Goal: Task Accomplishment & Management: Manage account settings

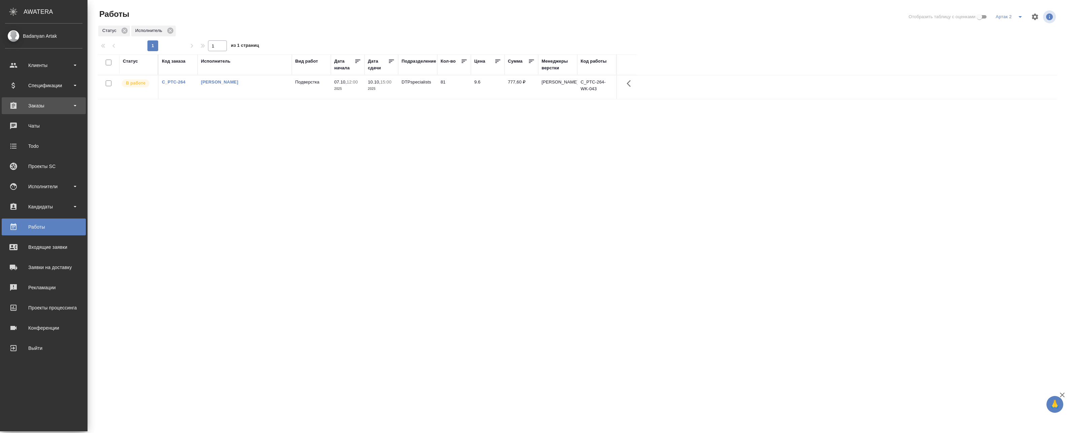
click at [24, 106] on div "Заказы" at bounding box center [43, 106] width 77 height 10
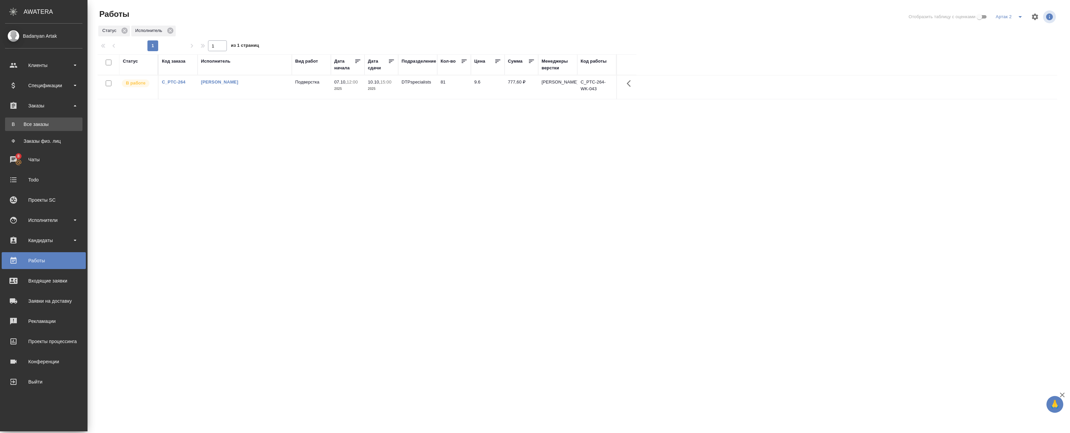
click at [35, 129] on link "В Все заказы" at bounding box center [43, 123] width 77 height 13
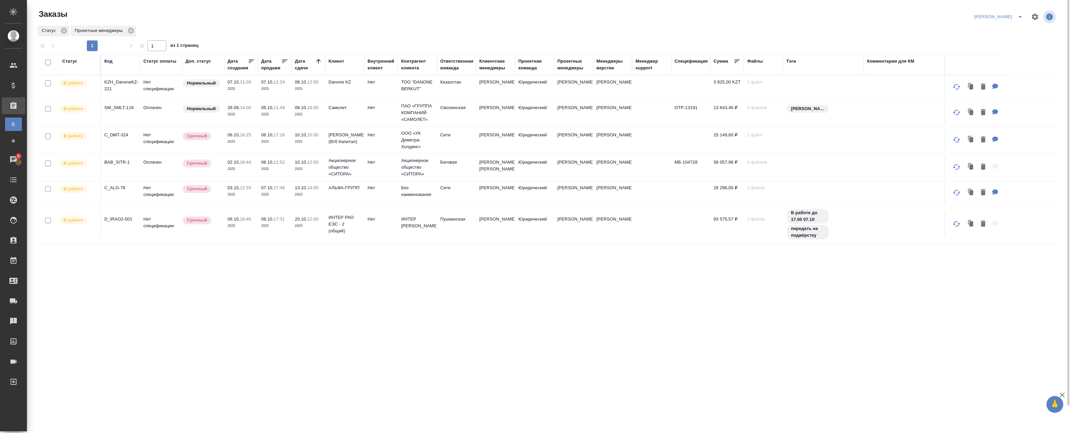
click at [276, 90] on p "2025" at bounding box center [274, 89] width 27 height 7
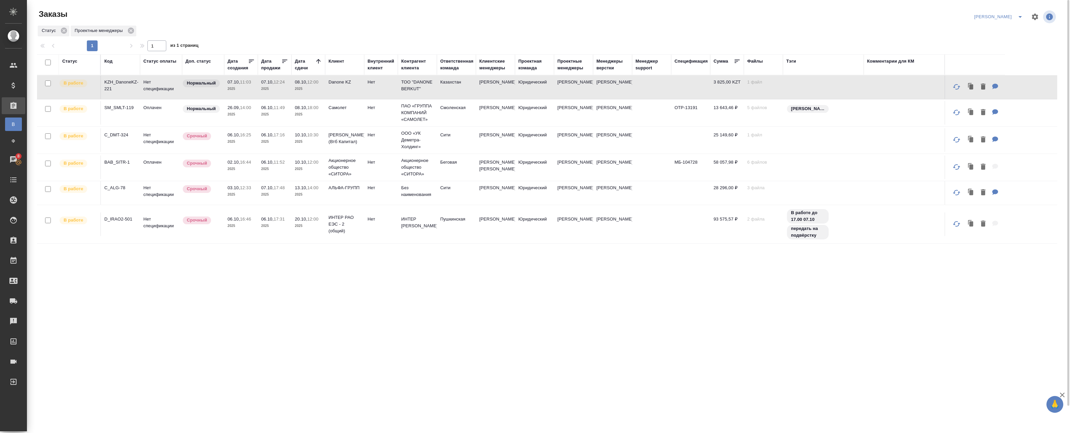
click at [276, 90] on p "2025" at bounding box center [274, 89] width 27 height 7
click at [279, 112] on p "2025" at bounding box center [274, 114] width 27 height 7
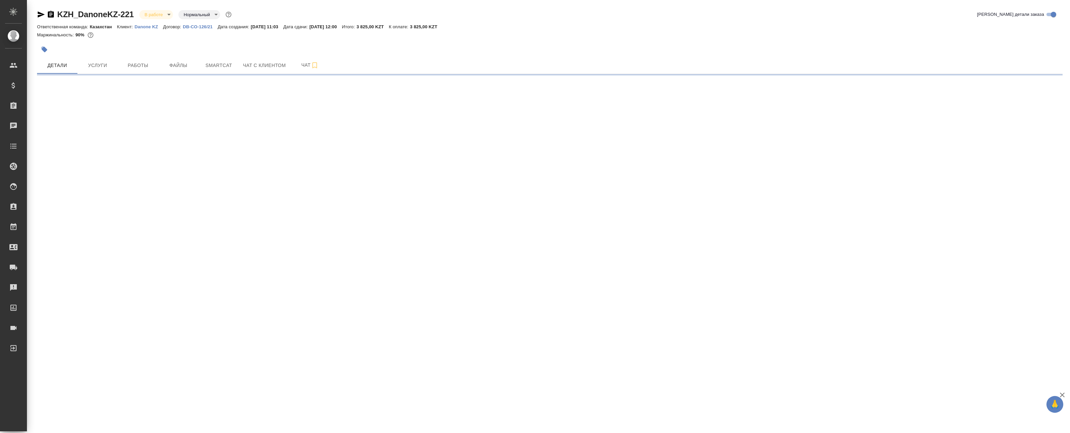
select select "RU"
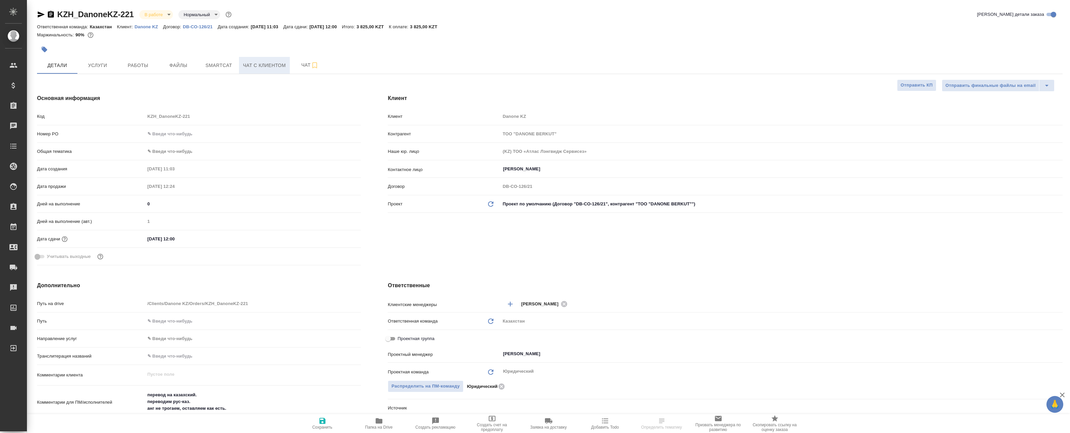
type textarea "x"
click at [220, 67] on span "Smartcat" at bounding box center [219, 65] width 32 height 8
type textarea "x"
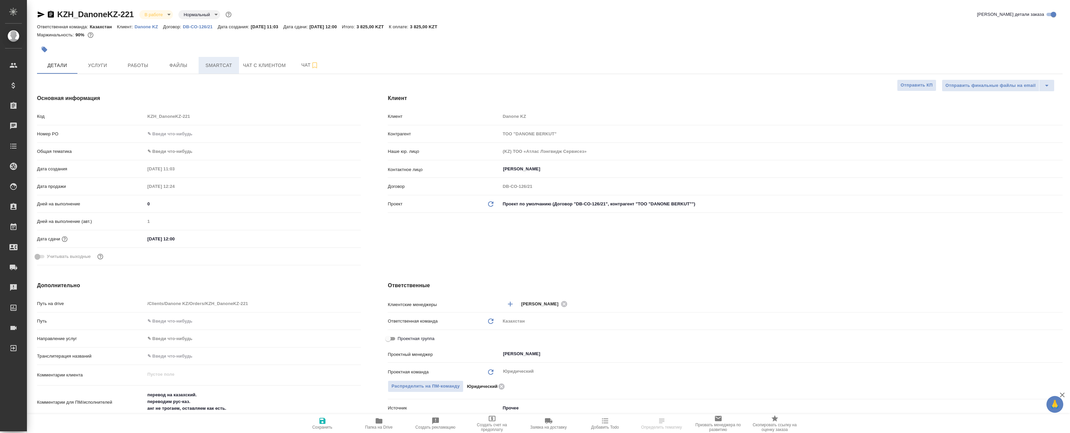
type textarea "x"
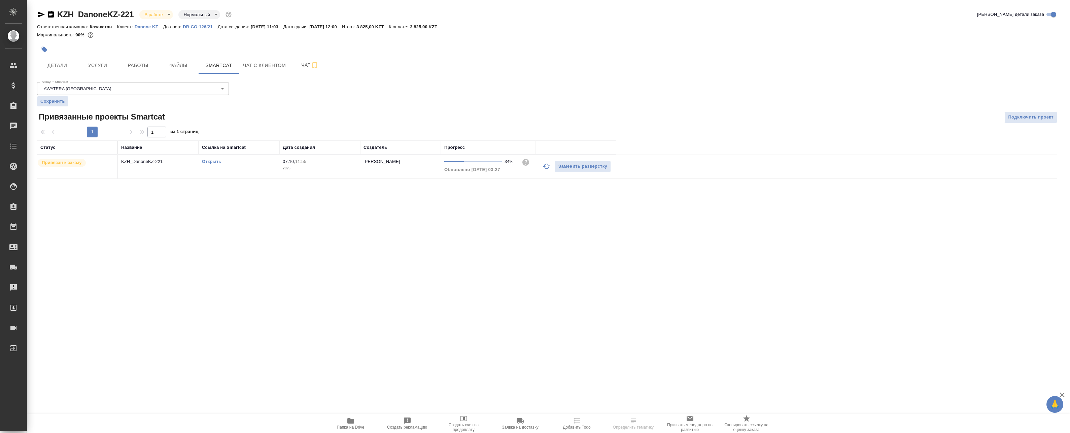
click at [176, 170] on td "KZH_DanoneKZ-221" at bounding box center [158, 167] width 81 height 24
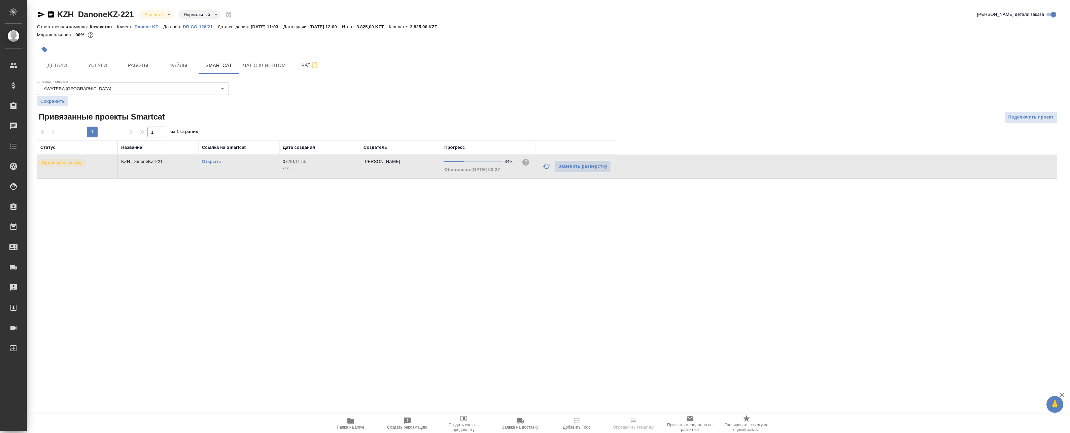
click at [176, 170] on td "KZH_DanoneKZ-221" at bounding box center [158, 167] width 81 height 24
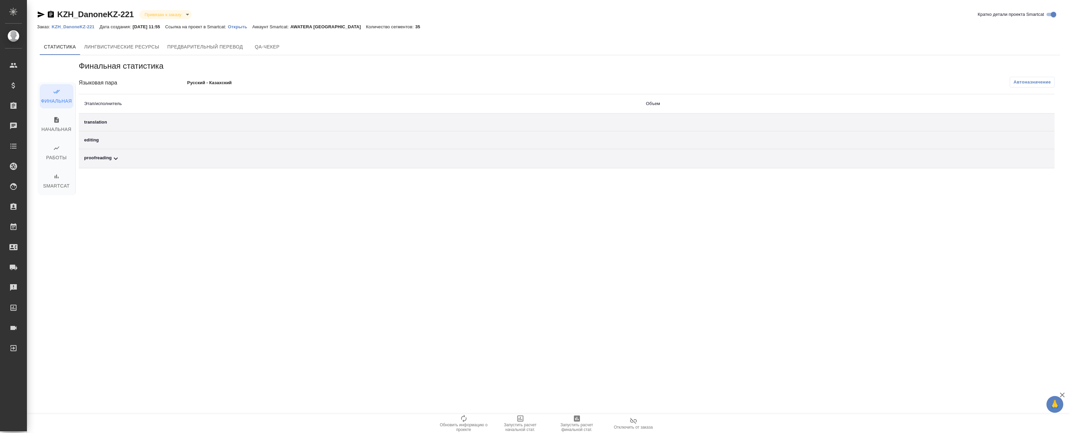
click at [244, 28] on p "Открыть" at bounding box center [240, 26] width 24 height 5
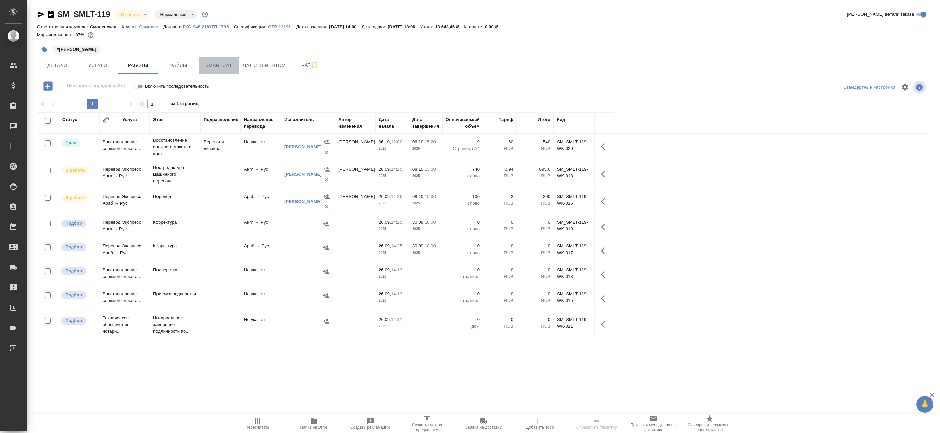
click at [226, 64] on span "Smartcat" at bounding box center [219, 65] width 32 height 8
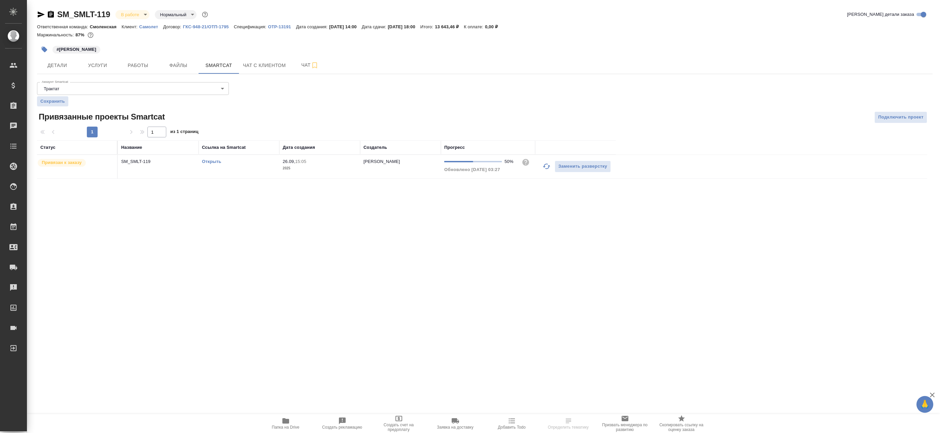
click at [211, 160] on link "Открыть" at bounding box center [211, 161] width 19 height 5
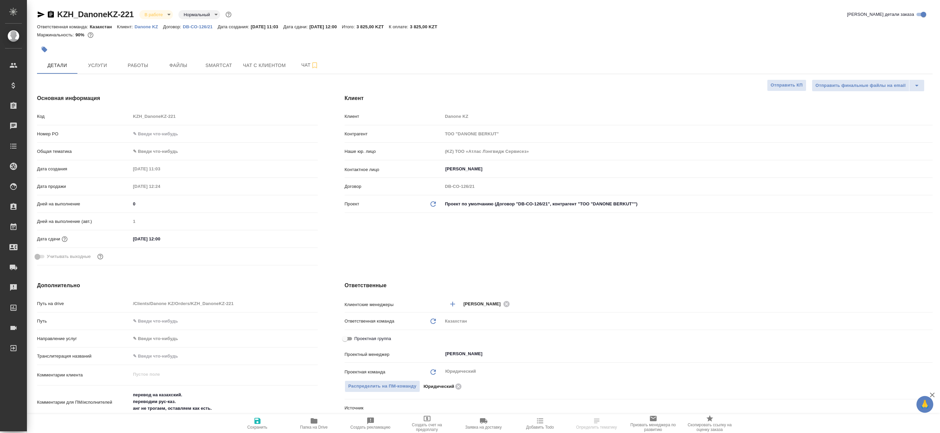
select select "RU"
type textarea "x"
click at [226, 62] on span "Smartcat" at bounding box center [219, 65] width 32 height 8
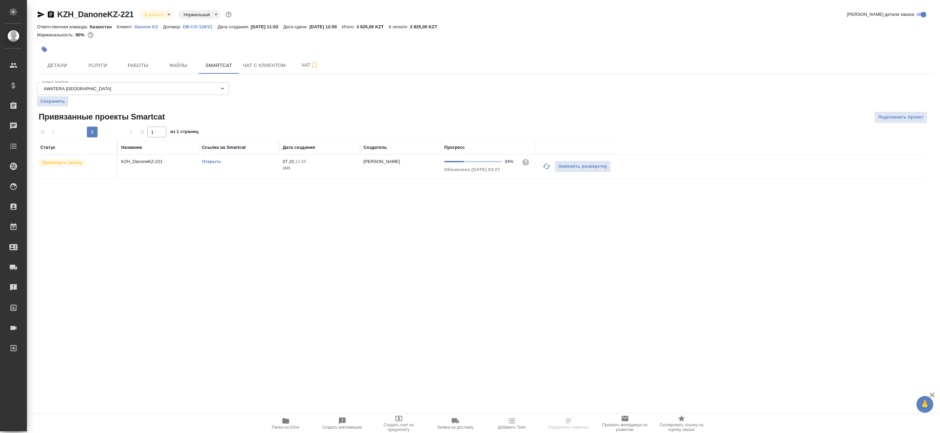
click at [544, 163] on icon "button" at bounding box center [547, 166] width 8 height 8
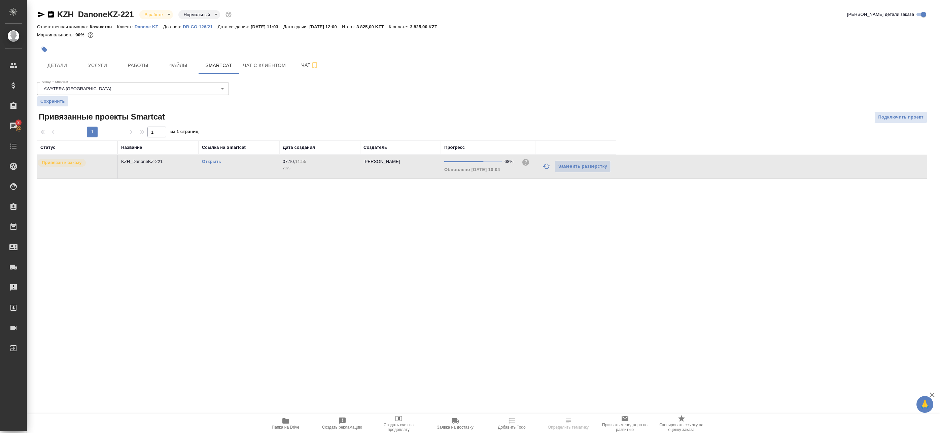
click at [206, 161] on link "Открыть" at bounding box center [211, 161] width 19 height 5
click at [129, 62] on span "Работы" at bounding box center [138, 65] width 32 height 8
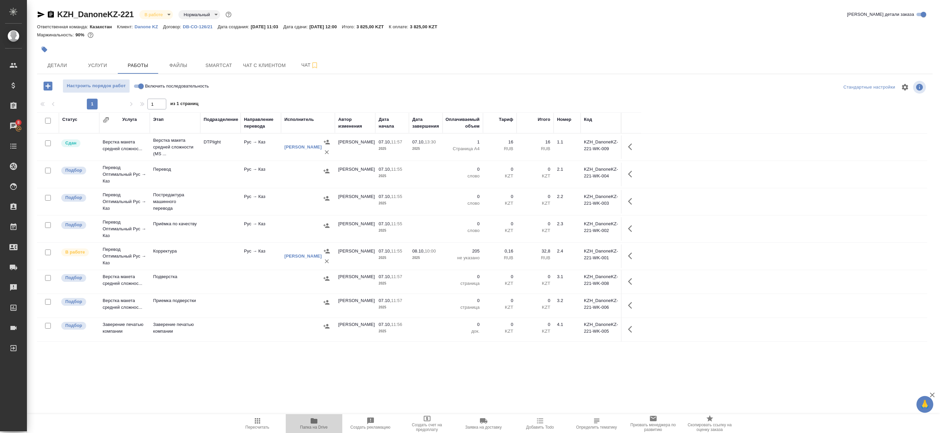
click at [316, 425] on span "Папка на Drive" at bounding box center [314, 427] width 28 height 5
click at [633, 255] on icon "button" at bounding box center [632, 256] width 8 height 8
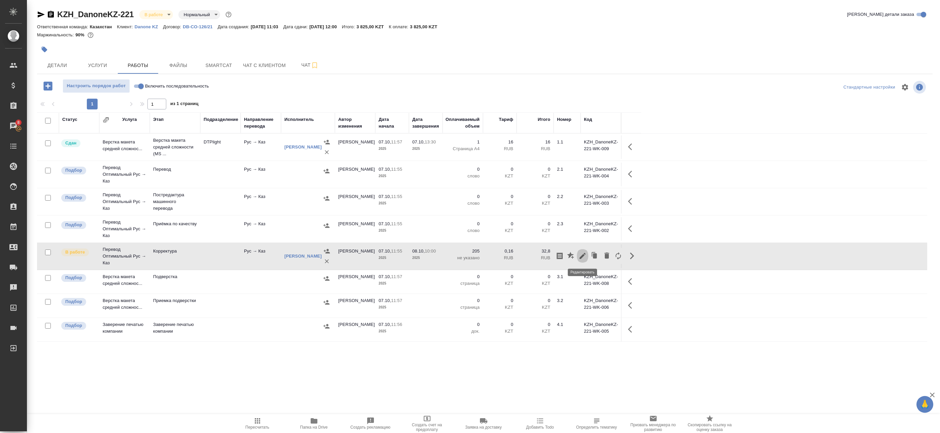
click at [582, 255] on icon "button" at bounding box center [583, 256] width 8 height 8
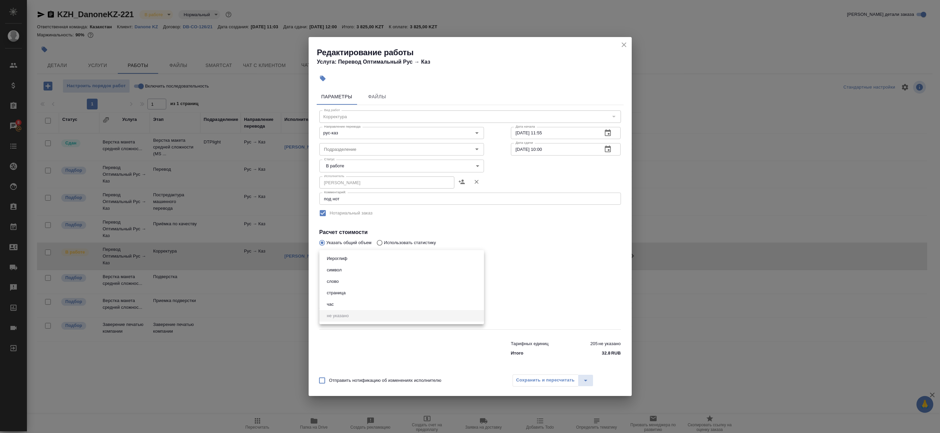
click at [394, 259] on body "🙏 .cls-1 fill:#fff; AWATERA Badanyan Artak Клиенты Спецификации Заказы 8 Чаты T…" at bounding box center [470, 216] width 940 height 433
click at [372, 283] on li "слово" at bounding box center [401, 281] width 165 height 11
type input "5a8b1489cc6b4906c91bfd90"
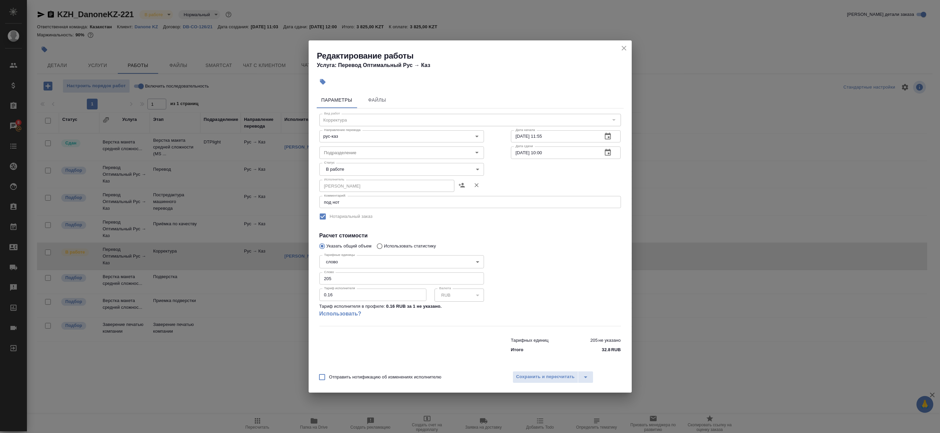
click at [554, 248] on div at bounding box center [566, 289] width 137 height 100
click at [550, 373] on span "Сохранить и пересчитать" at bounding box center [545, 377] width 59 height 8
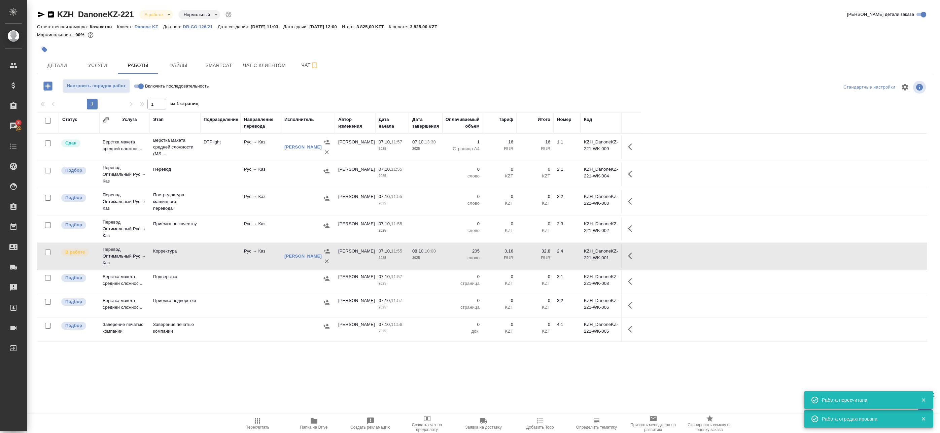
click at [628, 258] on button "button" at bounding box center [632, 256] width 16 height 16
click at [585, 255] on icon "button" at bounding box center [583, 256] width 8 height 8
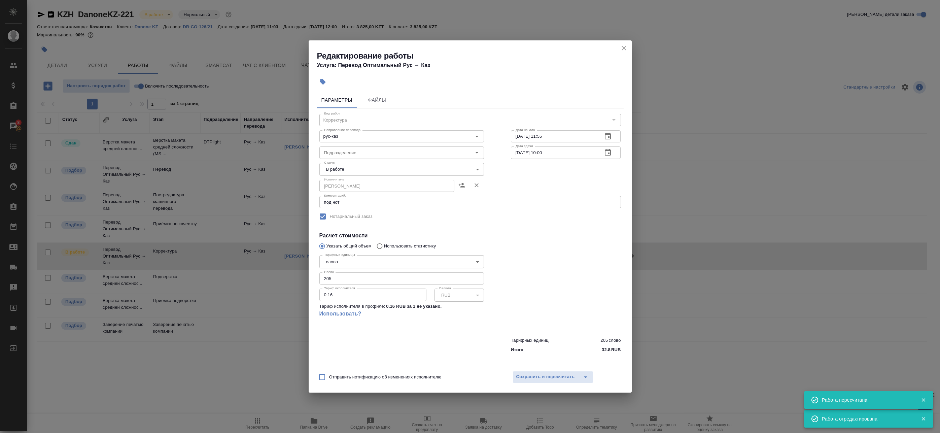
click at [373, 165] on body "🙏 .cls-1 fill:#fff; AWATERA Badanyan Artak Клиенты Спецификации Заказы 8 Чаты T…" at bounding box center [470, 216] width 940 height 433
click at [358, 192] on li "Сдан" at bounding box center [401, 192] width 165 height 11
type input "closed"
click at [525, 376] on span "Сохранить и пересчитать" at bounding box center [545, 377] width 59 height 8
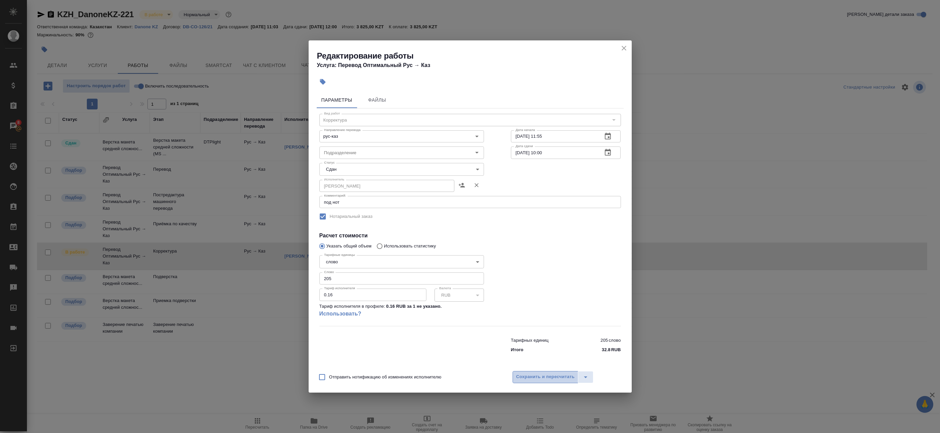
click at [543, 377] on span "Сохранить и пересчитать" at bounding box center [545, 377] width 59 height 8
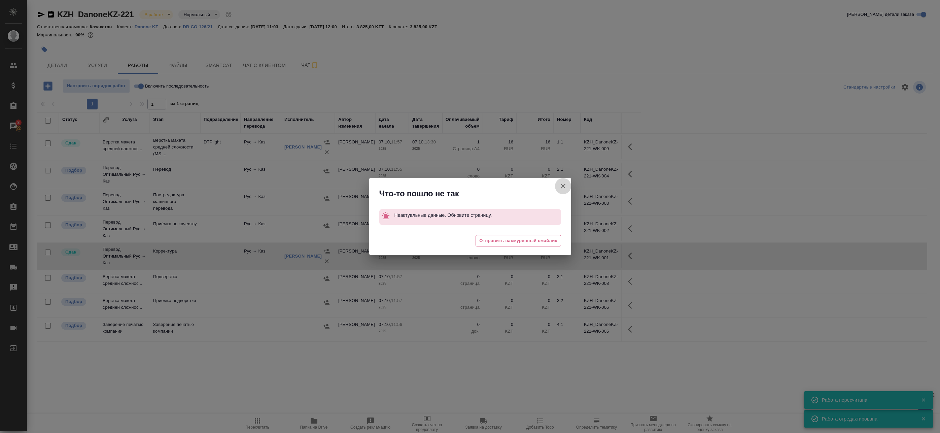
click at [564, 186] on icon "button" at bounding box center [563, 186] width 5 height 5
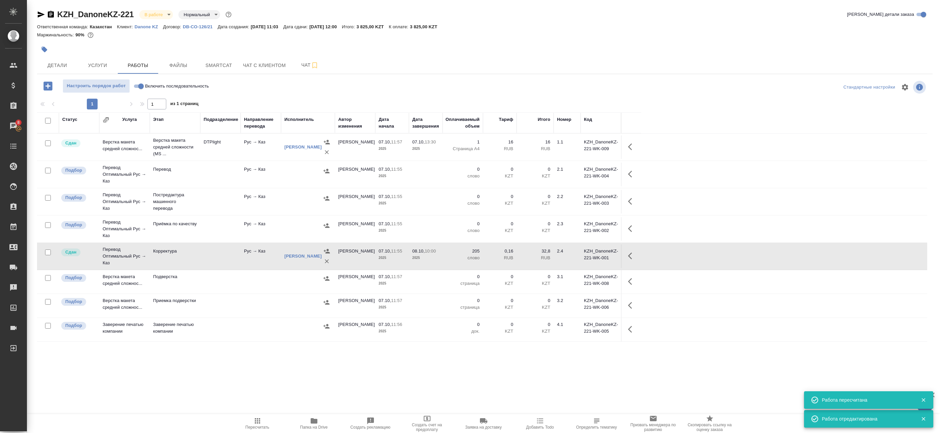
click at [49, 142] on input "checkbox" at bounding box center [48, 143] width 6 height 6
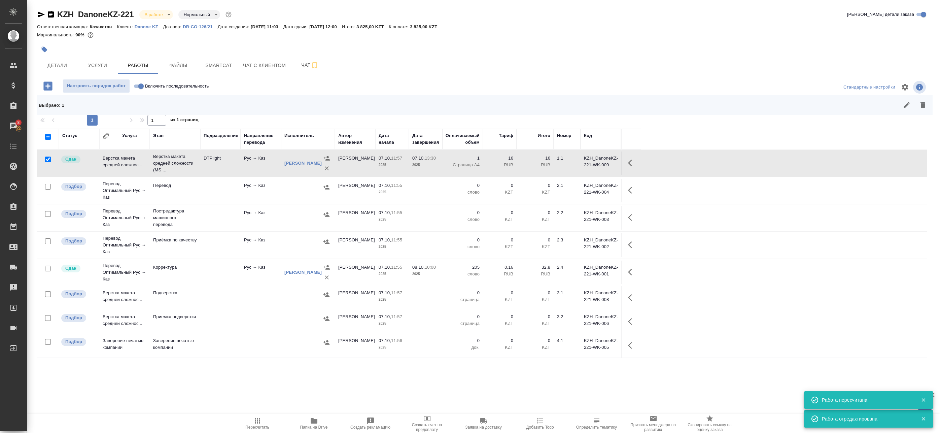
click at [47, 159] on input "checkbox" at bounding box center [48, 160] width 6 height 6
checkbox input "false"
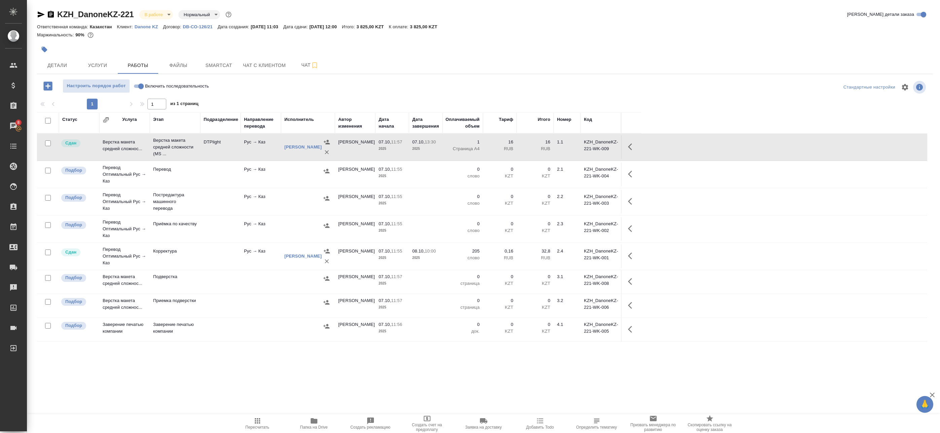
click at [47, 170] on input "checkbox" at bounding box center [48, 171] width 6 height 6
checkbox input "true"
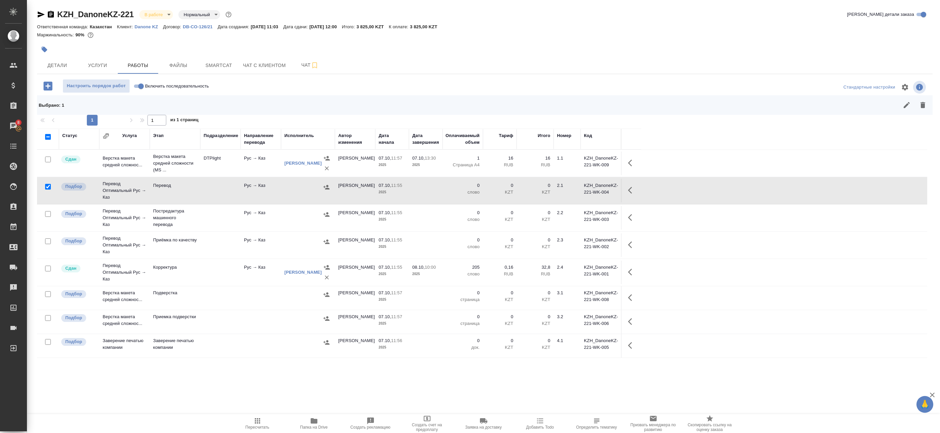
click at [46, 213] on input "checkbox" at bounding box center [48, 214] width 6 height 6
checkbox input "true"
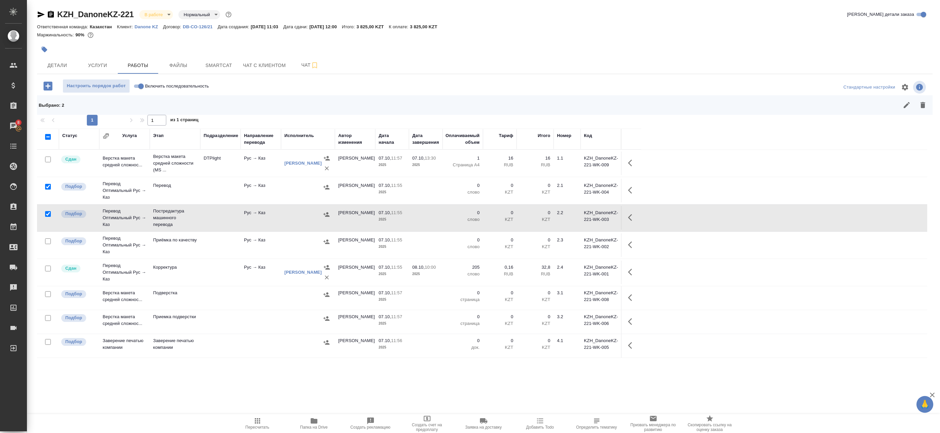
click at [48, 241] on input "checkbox" at bounding box center [48, 241] width 6 height 6
checkbox input "true"
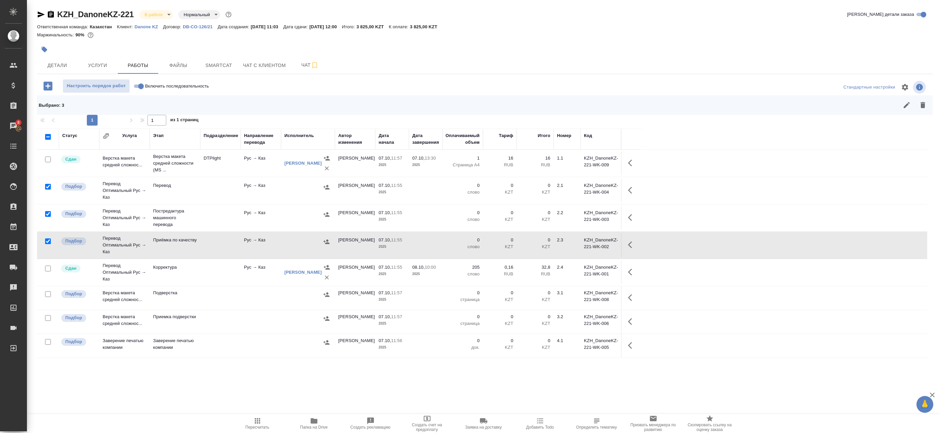
click at [48, 294] on input "checkbox" at bounding box center [48, 294] width 6 height 6
checkbox input "true"
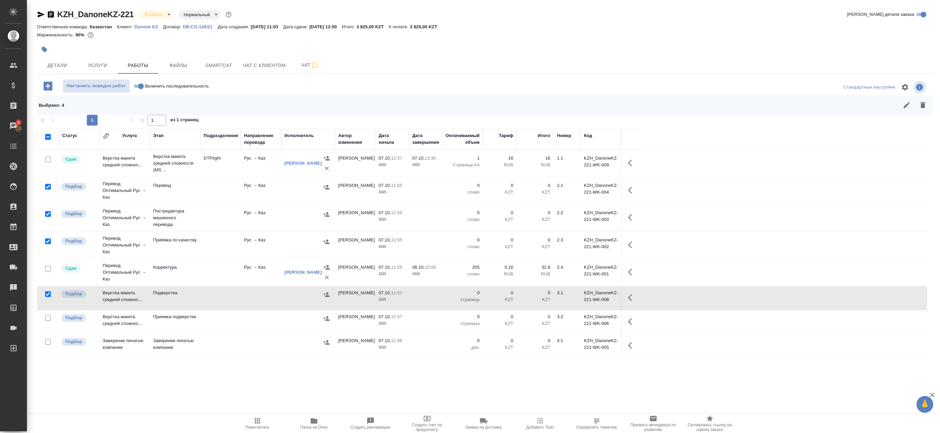
click at [47, 320] on input "checkbox" at bounding box center [48, 318] width 6 height 6
checkbox input "true"
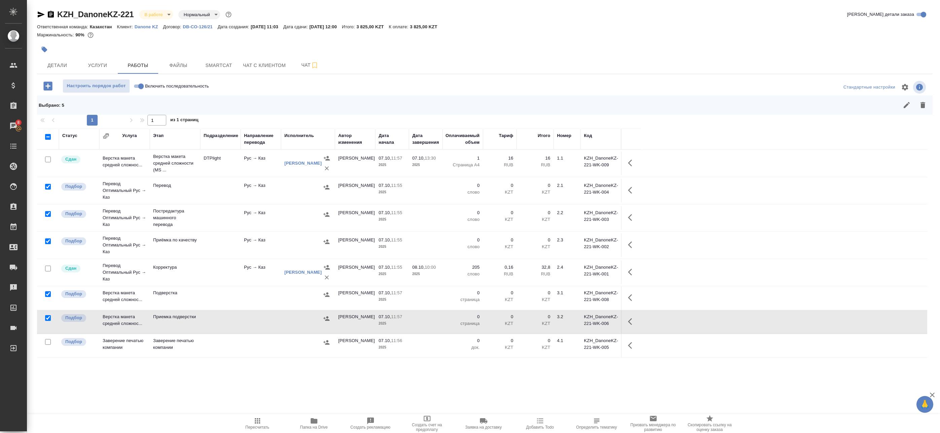
scroll to position [16, 0]
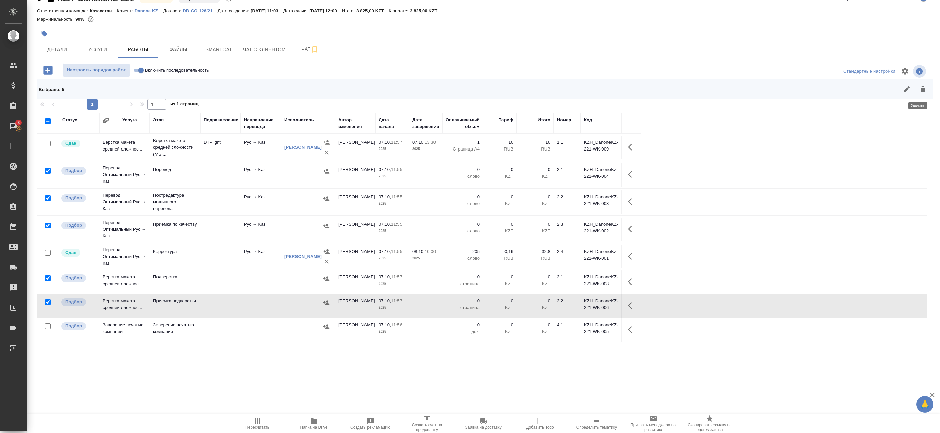
click at [921, 87] on icon "button" at bounding box center [923, 89] width 5 height 6
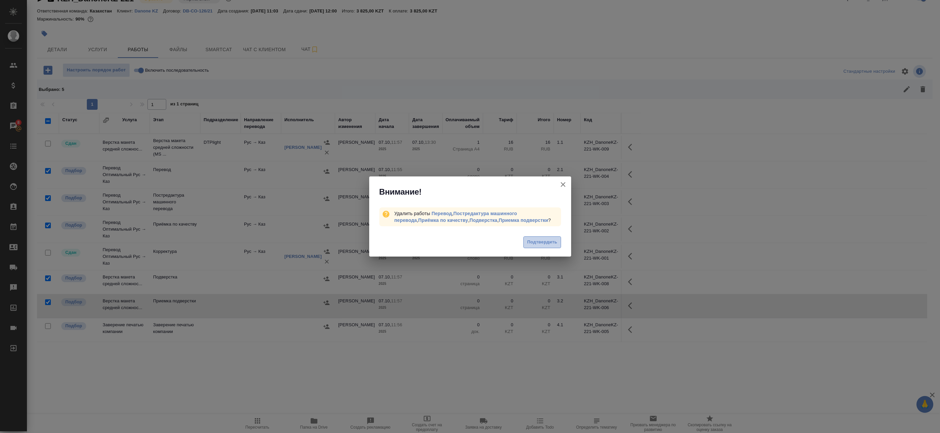
click at [555, 243] on span "Подтвердить" at bounding box center [542, 242] width 30 height 8
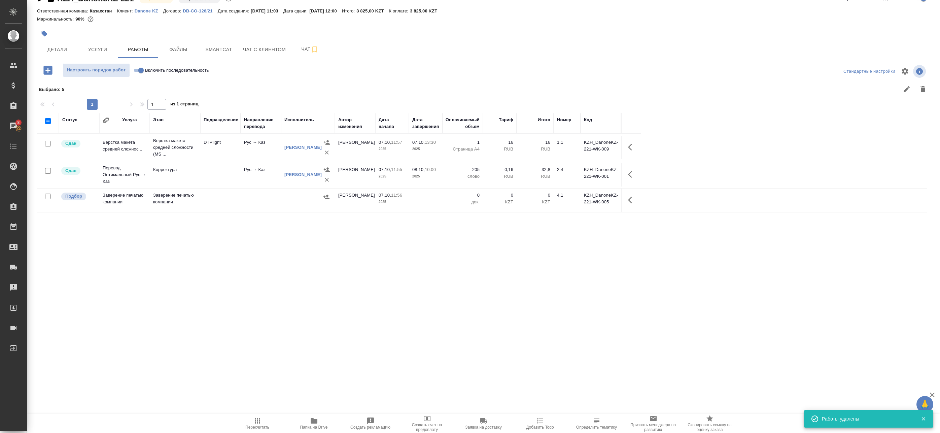
click at [421, 235] on div "Статус Услуга Этап Подразделение Направление перевода Исполнитель Автор изменен…" at bounding box center [482, 264] width 890 height 303
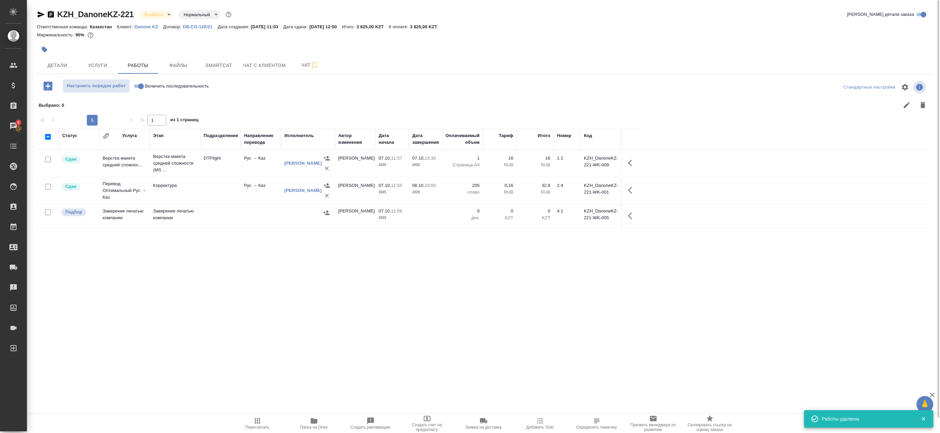
click at [154, 11] on body "🙏 .cls-1 fill:#fff; AWATERA Badanyan Artak Клиенты Спецификации Заказы 8 Чаты T…" at bounding box center [470, 216] width 940 height 433
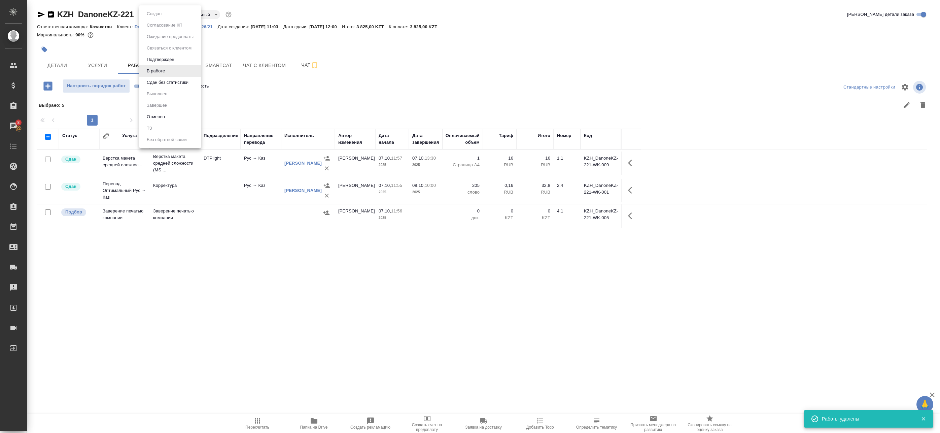
click at [159, 88] on li "Сдан без статистики" at bounding box center [170, 82] width 62 height 11
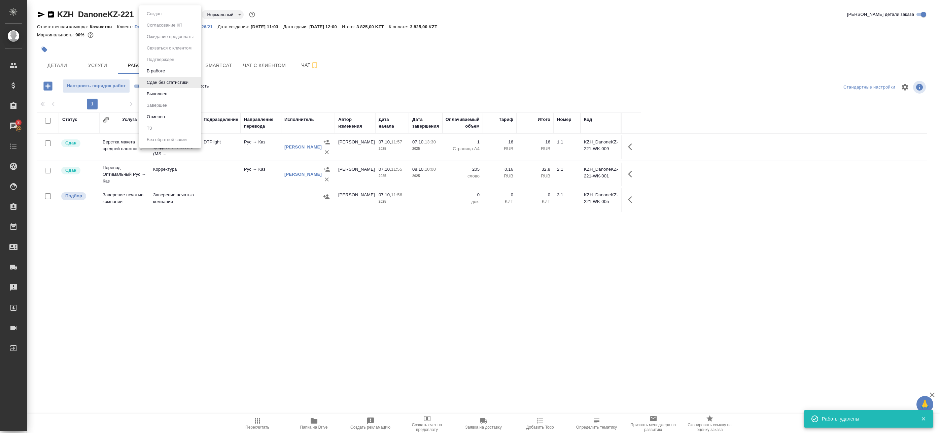
click at [160, 14] on body "🙏 .cls-1 fill:#fff; AWATERA Badanyan Artak Клиенты Спецификации Заказы 8 Чаты T…" at bounding box center [470, 216] width 940 height 433
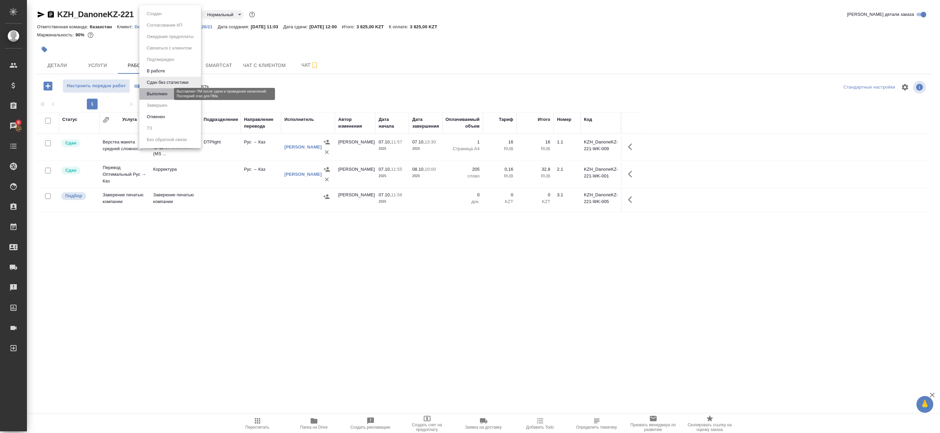
click at [164, 95] on button "Выполнен" at bounding box center [157, 93] width 25 height 7
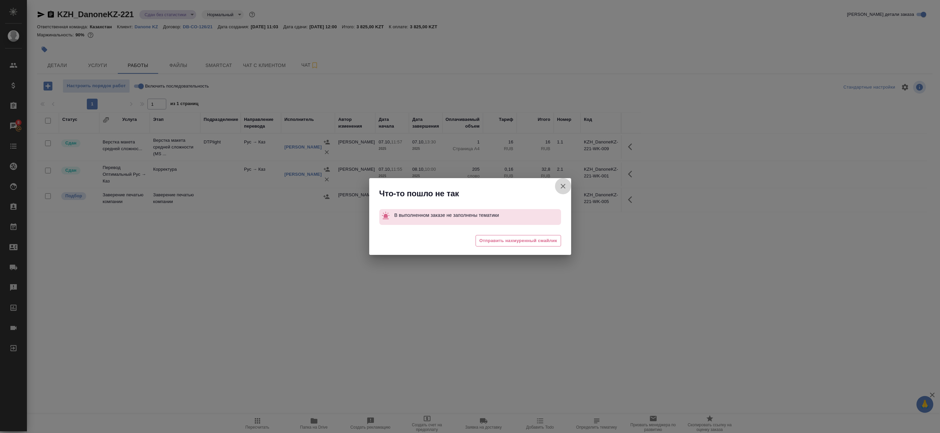
click at [565, 183] on icon "button" at bounding box center [563, 186] width 8 height 8
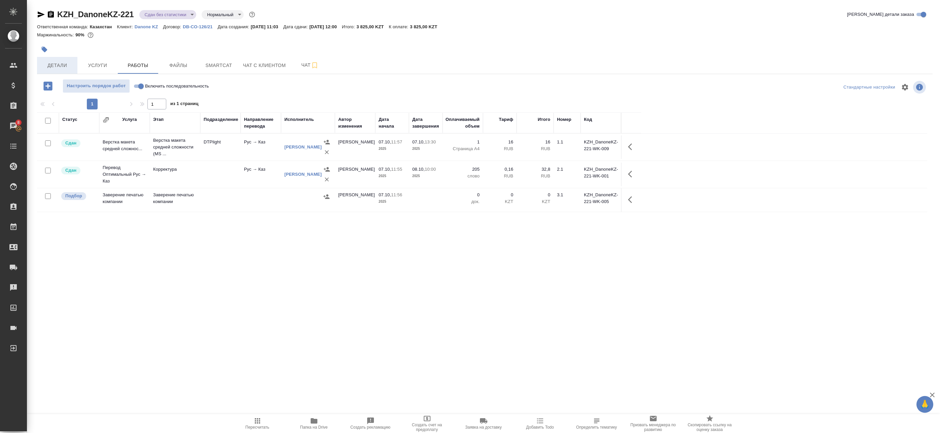
click at [51, 67] on span "Детали" at bounding box center [57, 65] width 32 height 8
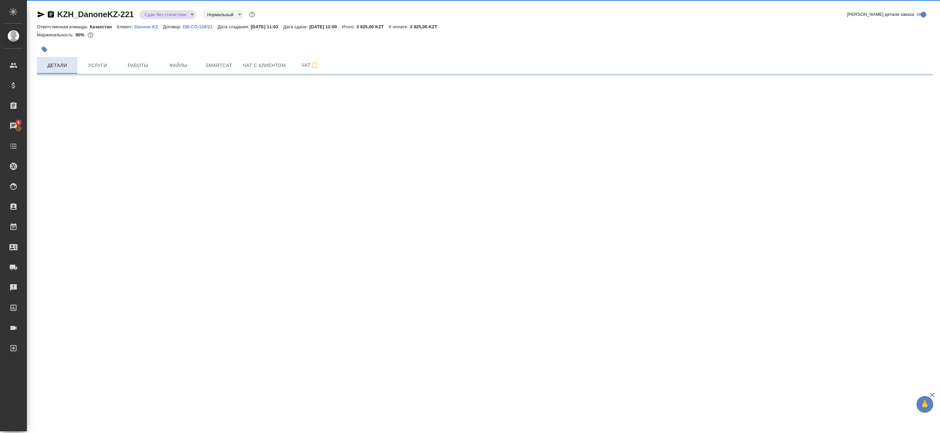
select select "RU"
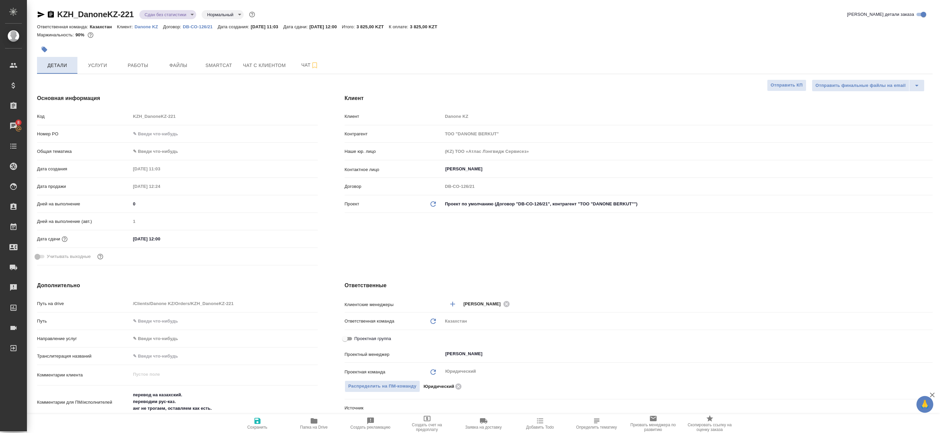
type textarea "x"
click at [136, 130] on input "text" at bounding box center [224, 134] width 187 height 10
click at [154, 137] on input "text" at bounding box center [224, 134] width 187 height 10
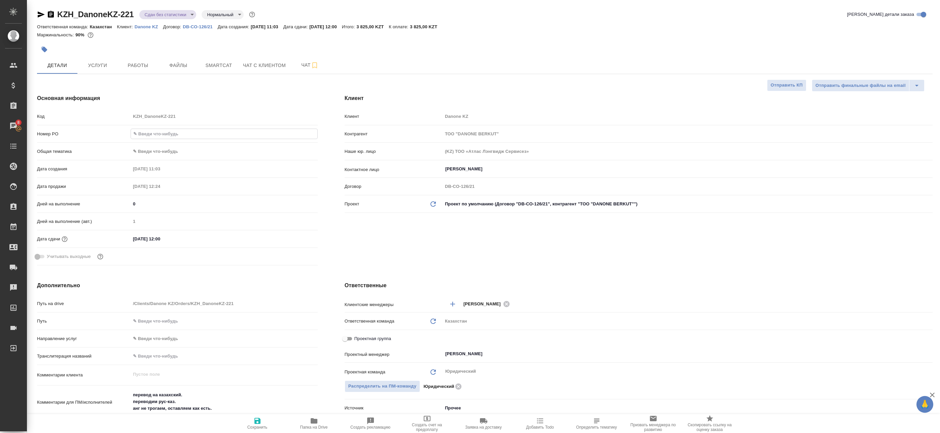
click at [158, 132] on input "text" at bounding box center [224, 134] width 187 height 10
click at [158, 150] on body "🙏 .cls-1 fill:#fff; AWATERA Badanyan Artak Клиенты Спецификации Заказы 8 Чаты T…" at bounding box center [470, 216] width 940 height 433
click at [164, 218] on li "Юридическая/Финансовая" at bounding box center [223, 216] width 186 height 11
type input "yr-fn"
type textarea "x"
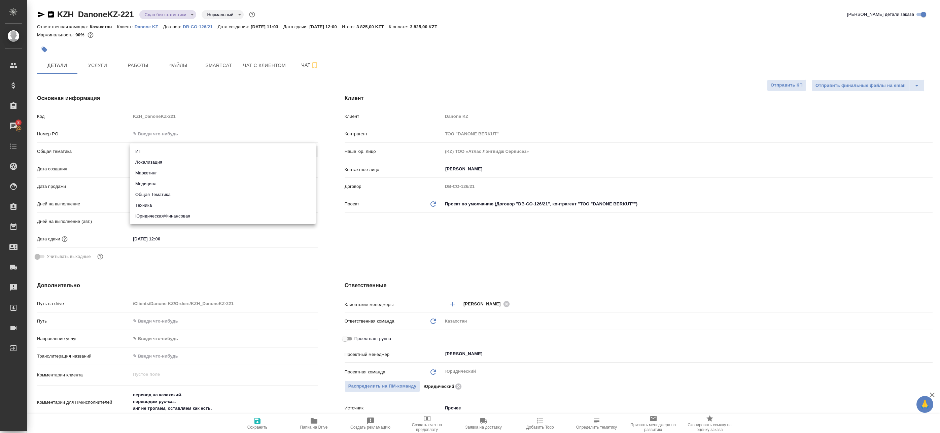
type textarea "x"
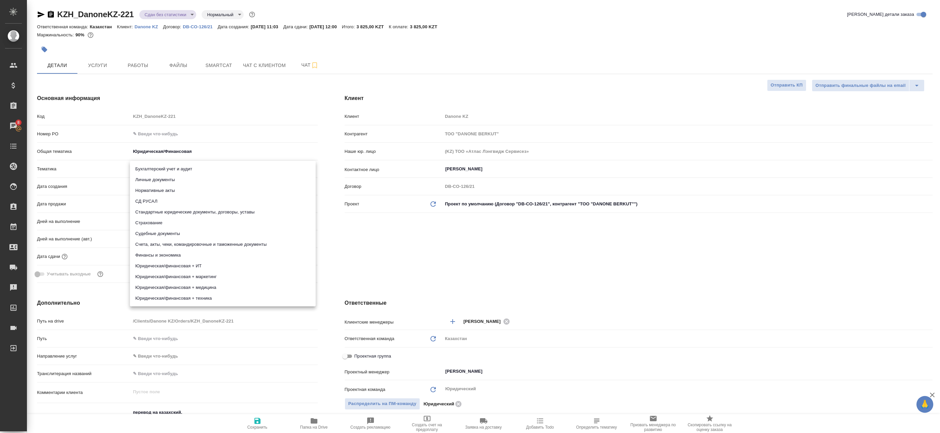
click at [162, 170] on body "🙏 .cls-1 fill:#fff; AWATERA Badanyan Artak Клиенты Спецификации Заказы 8 Чаты T…" at bounding box center [470, 216] width 940 height 433
click at [176, 213] on li "Стандартные юридические документы, договоры, уставы" at bounding box center [223, 212] width 186 height 11
type textarea "x"
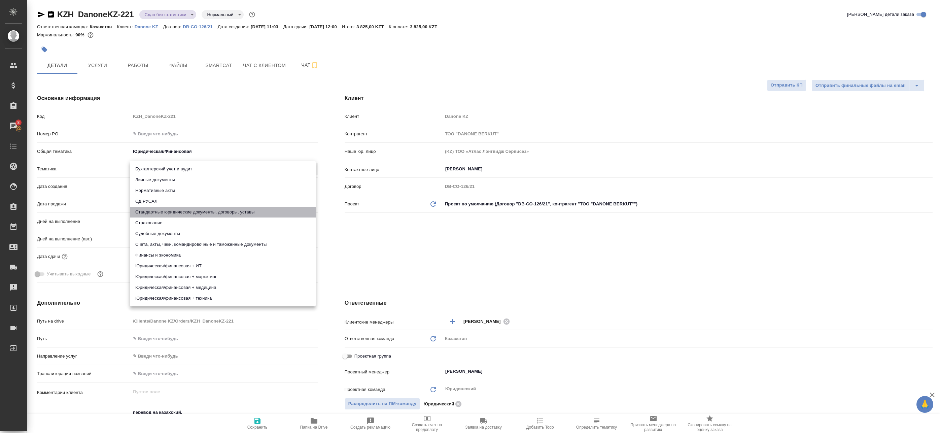
type input "5f647205b73bc97568ca66bf"
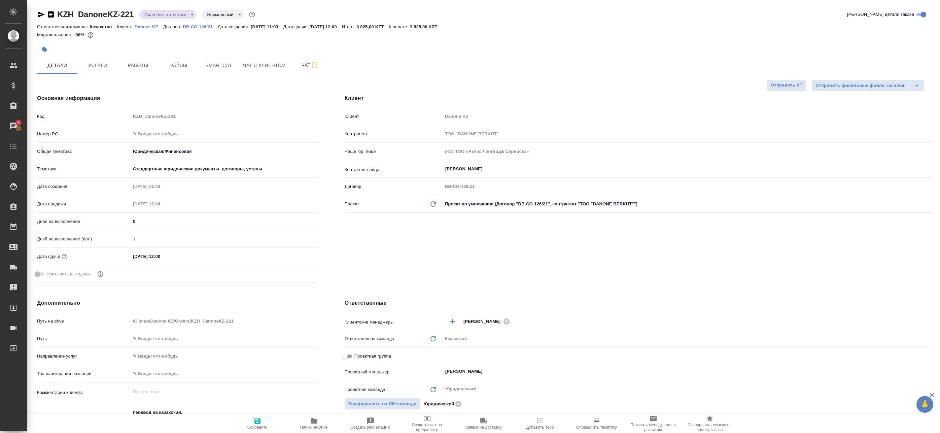
click at [267, 427] on span "Сохранить" at bounding box center [257, 427] width 20 height 5
type textarea "x"
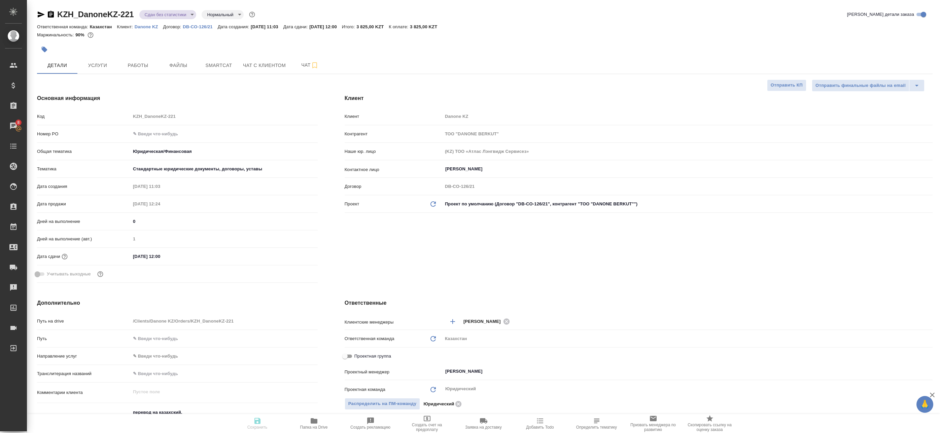
type textarea "x"
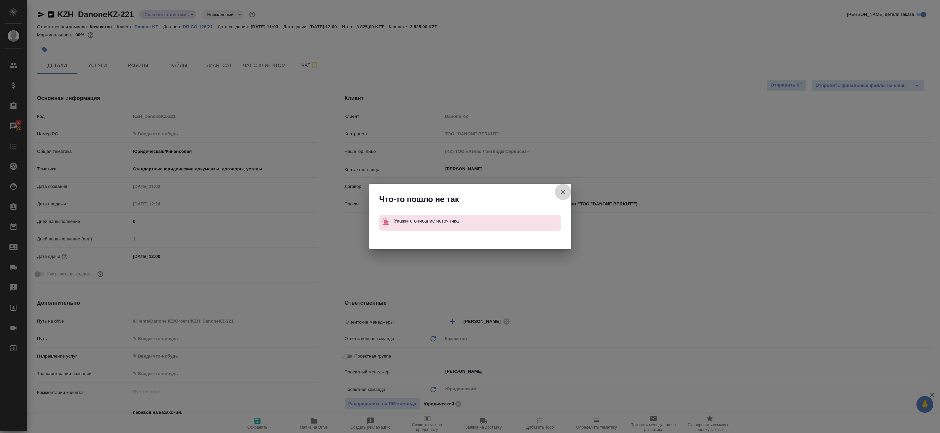
click at [562, 192] on icon "button" at bounding box center [563, 192] width 8 height 8
type textarea "x"
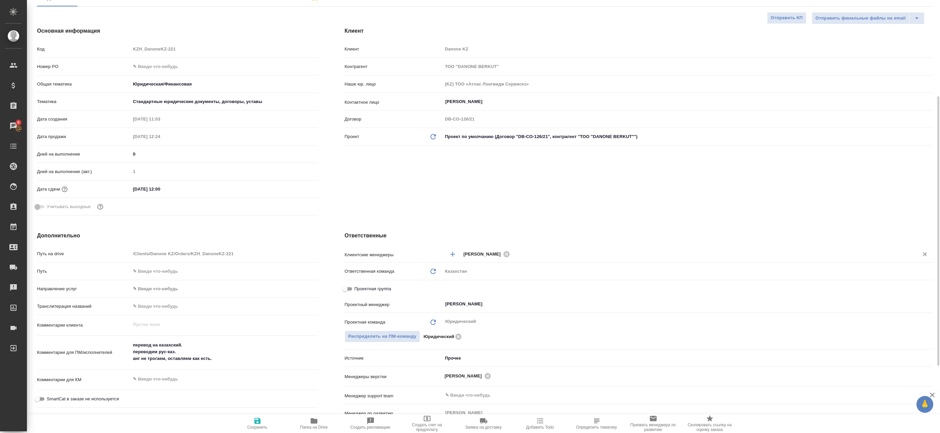
scroll to position [101, 0]
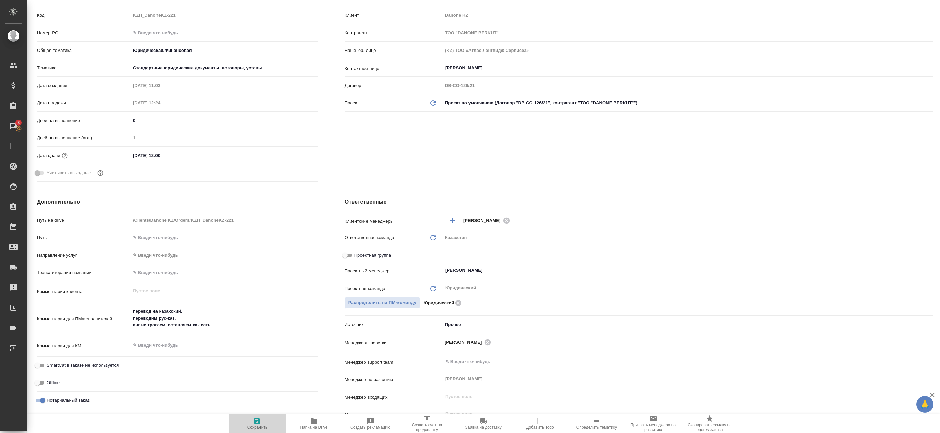
click at [262, 418] on span "Сохранить" at bounding box center [257, 423] width 48 height 13
type textarea "x"
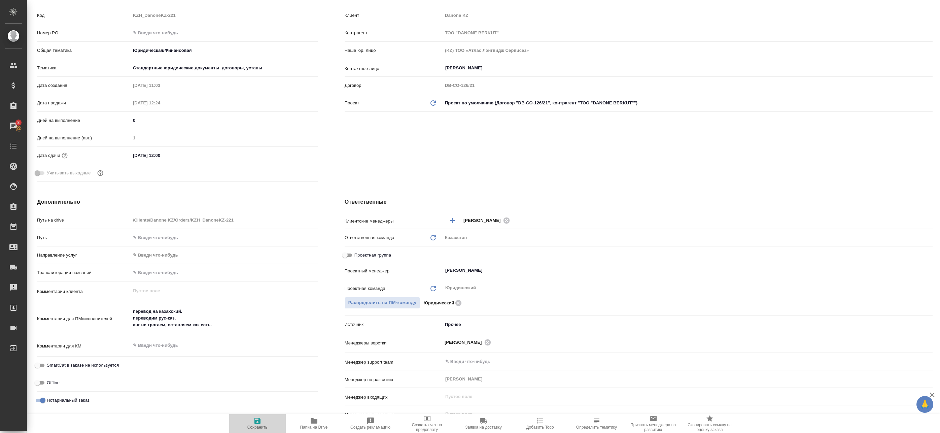
type textarea "x"
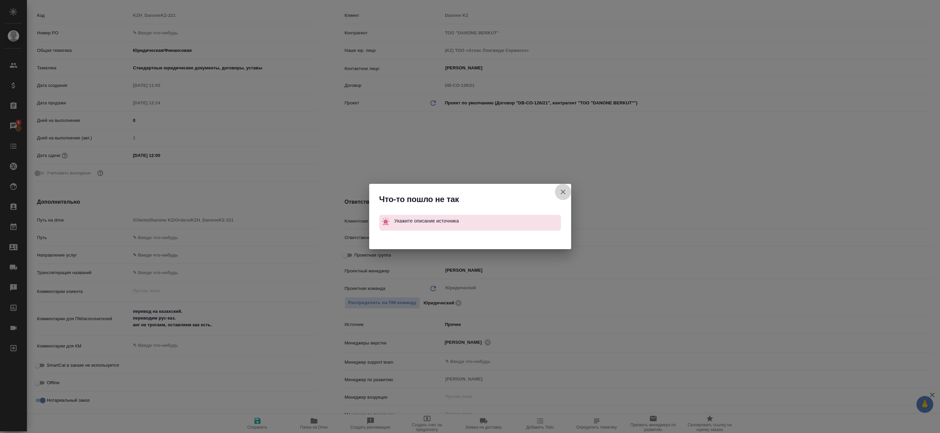
click at [564, 191] on icon "button" at bounding box center [563, 192] width 5 height 5
type textarea "x"
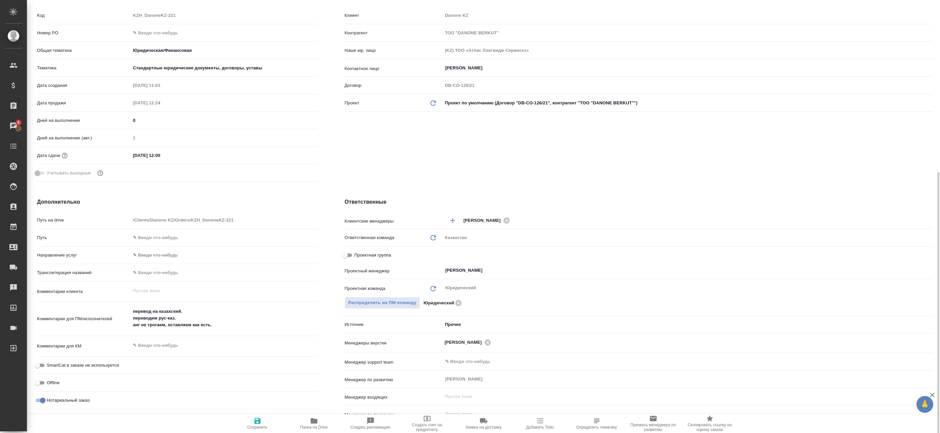
scroll to position [168, 0]
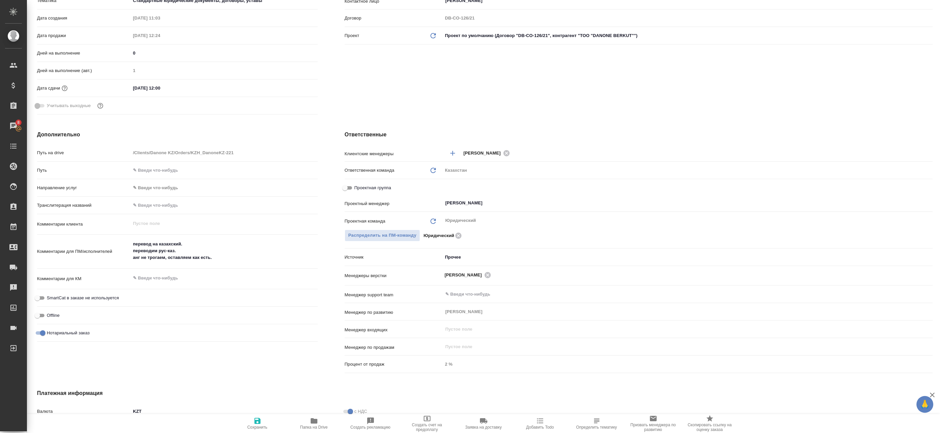
click at [467, 257] on body "🙏 .cls-1 fill:#fff; AWATERA Badanyan Artak Клиенты Спецификации Заказы 8 Чаты T…" at bounding box center [470, 216] width 940 height 433
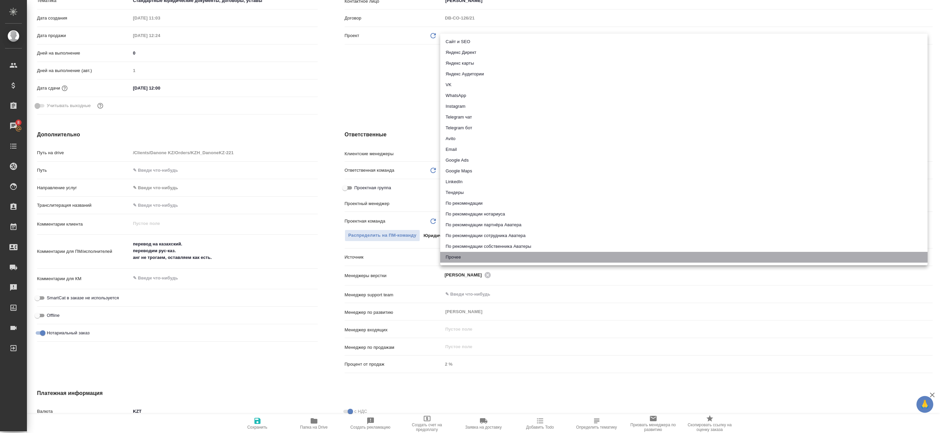
click at [467, 257] on li "Прочее" at bounding box center [683, 257] width 487 height 11
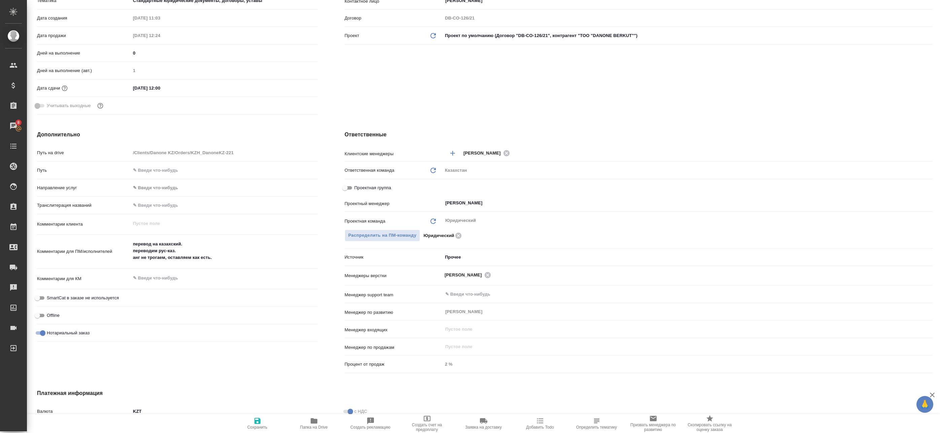
type textarea "x"
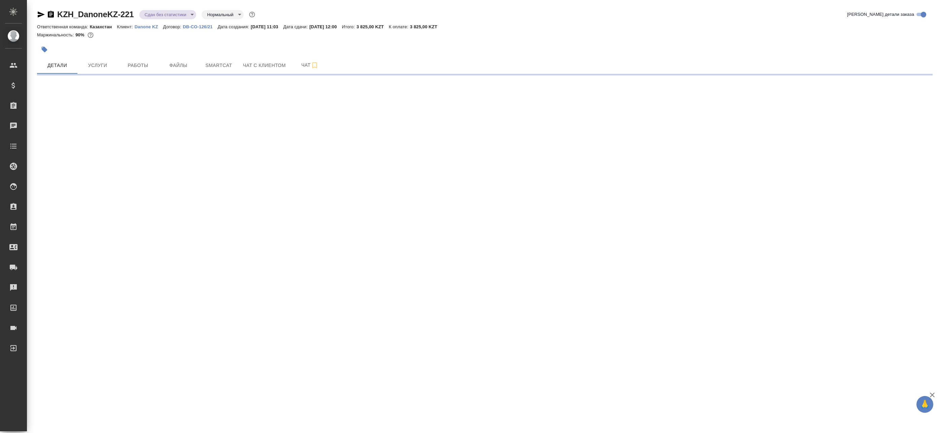
select select "RU"
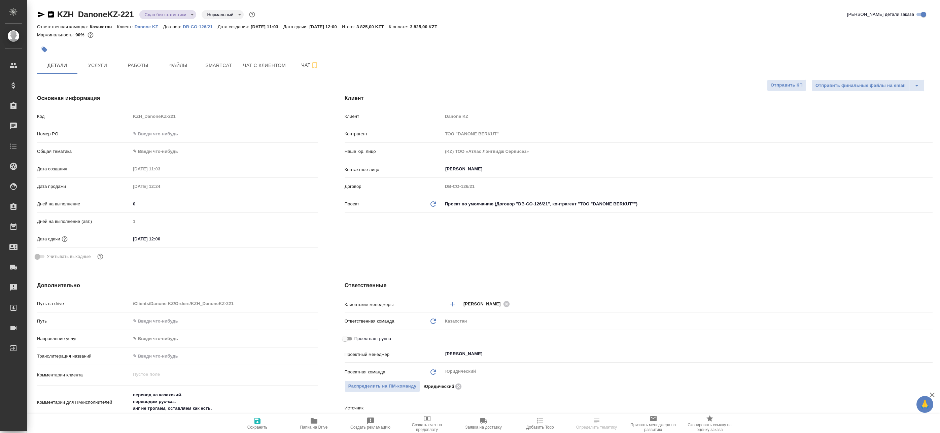
type textarea "x"
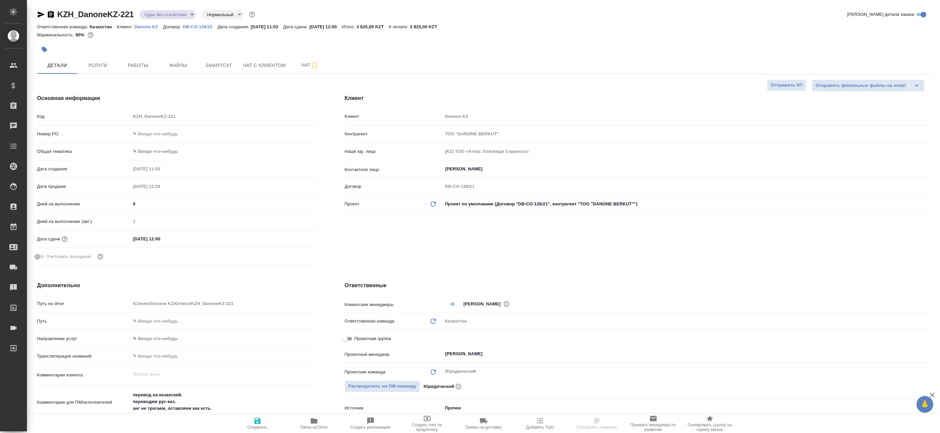
type textarea "x"
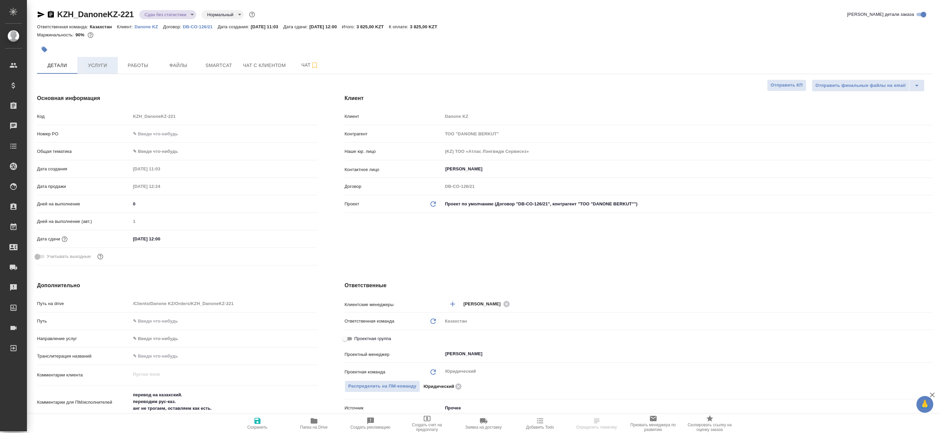
type textarea "x"
click at [161, 19] on div "KZH_DanoneKZ-221 Сдан без статистики distributed Нормальный normal" at bounding box center [147, 14] width 220 height 11
click at [168, 13] on body "🙏 .cls-1 fill:#fff; AWATERA Badanyan Artak Клиенты Спецификации Заказы Чаты Tod…" at bounding box center [470, 216] width 940 height 433
click at [170, 94] on li "Выполнен" at bounding box center [170, 93] width 62 height 11
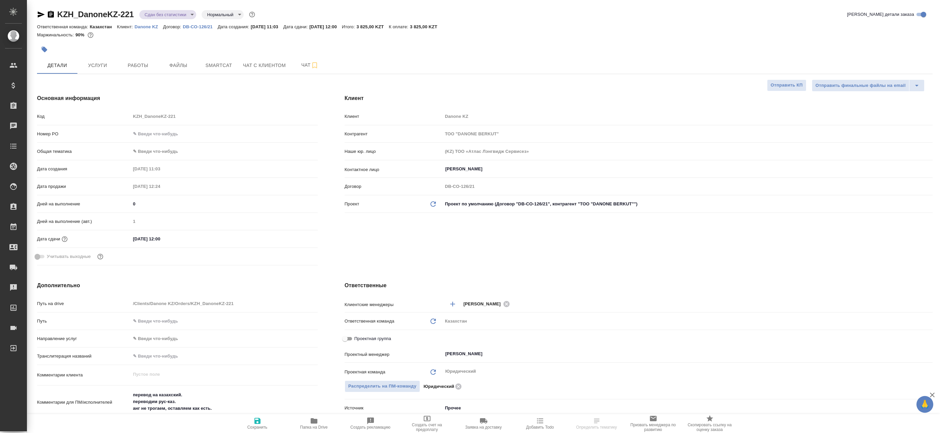
type textarea "x"
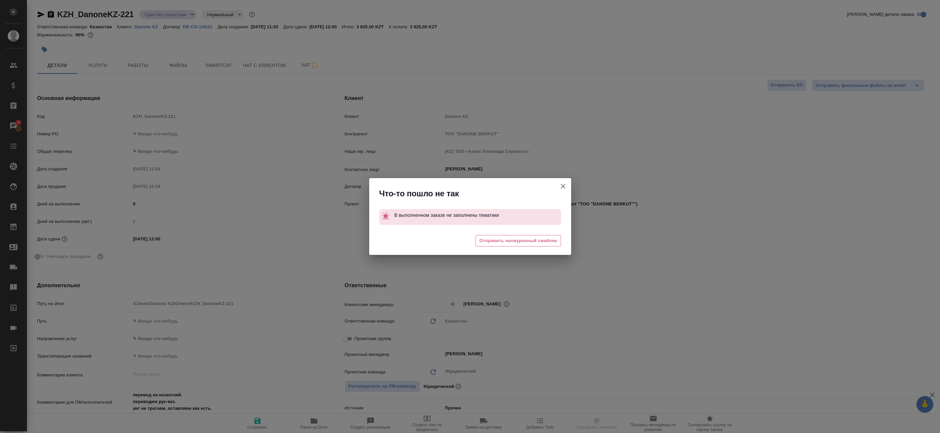
click at [560, 186] on icon "button" at bounding box center [563, 186] width 8 height 8
type textarea "x"
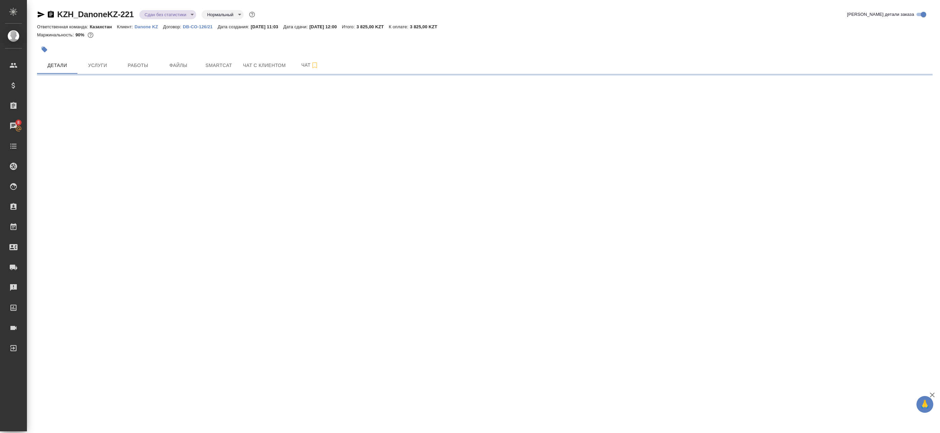
click at [193, 136] on div ".cls-1 fill:#fff; AWATERA Badanyan Artak Клиенты Спецификации Заказы 8 Чаты Tod…" at bounding box center [470, 216] width 940 height 433
select select "RU"
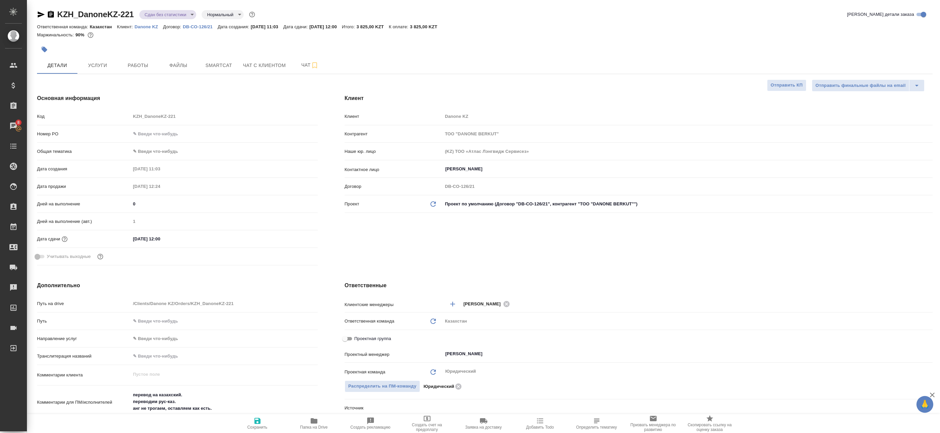
type textarea "x"
click at [185, 136] on input "text" at bounding box center [224, 134] width 187 height 10
click at [168, 132] on input "text" at bounding box center [224, 134] width 187 height 10
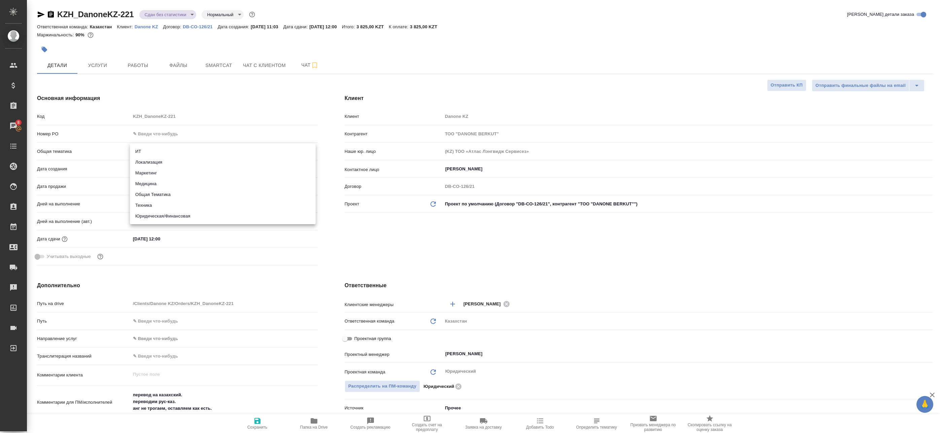
click at [158, 151] on body "🙏 .cls-1 fill:#fff; AWATERA Badanyan Artak Клиенты Спецификации Заказы 8 Чаты T…" at bounding box center [470, 216] width 940 height 433
click at [162, 214] on li "Юридическая/Финансовая" at bounding box center [223, 216] width 186 height 11
type input "yr-fn"
type textarea "x"
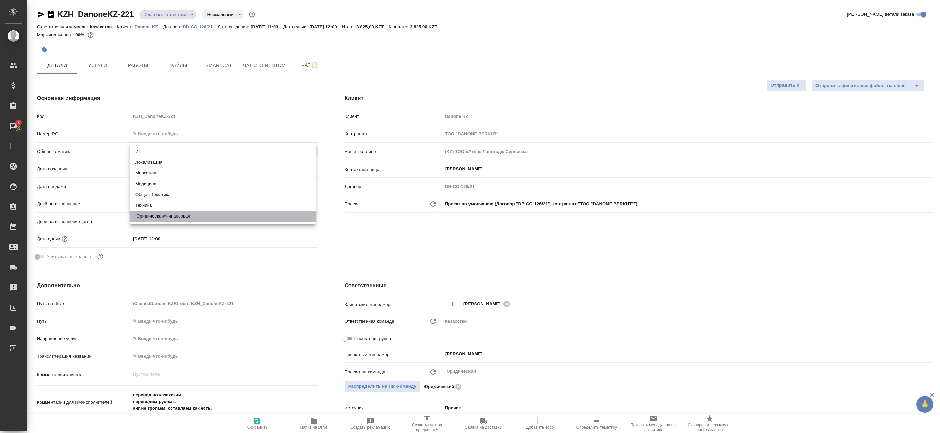
type textarea "x"
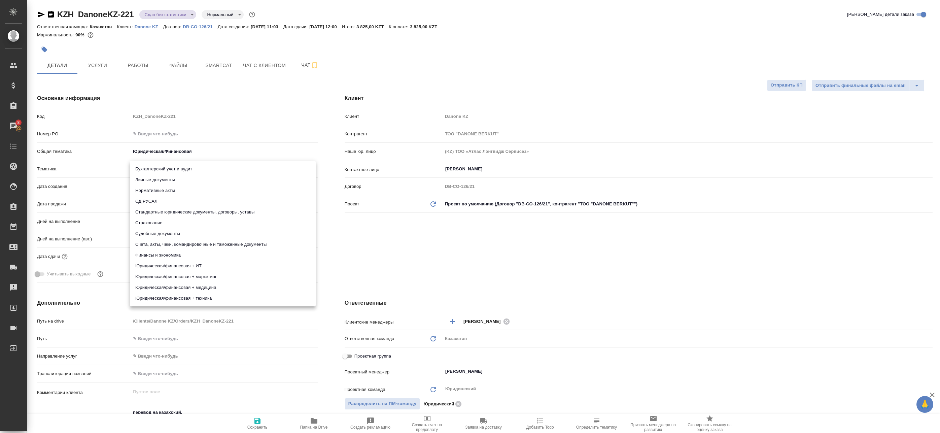
click at [161, 168] on body "🙏 .cls-1 fill:#fff; AWATERA Badanyan Artak Клиенты Спецификации Заказы 8 Чаты T…" at bounding box center [470, 216] width 940 height 433
drag, startPoint x: 181, startPoint y: 244, endPoint x: 183, endPoint y: 208, distance: 36.0
click at [183, 208] on ul "Бухгалтерский учет и аудит Личные документы Нормативные акты СД РУСАЛ Стандартн…" at bounding box center [223, 233] width 186 height 145
click at [183, 208] on li "Стандартные юридические документы, договоры, уставы" at bounding box center [223, 212] width 186 height 11
type textarea "x"
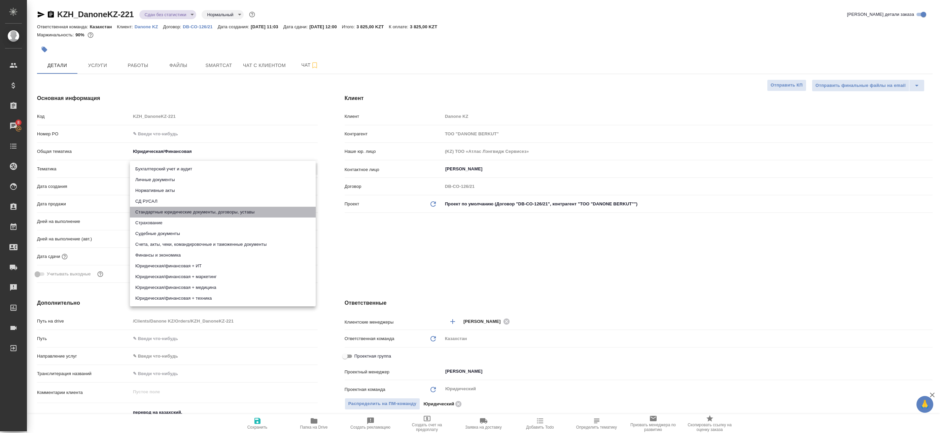
type textarea "x"
type input "5f647205b73bc97568ca66bf"
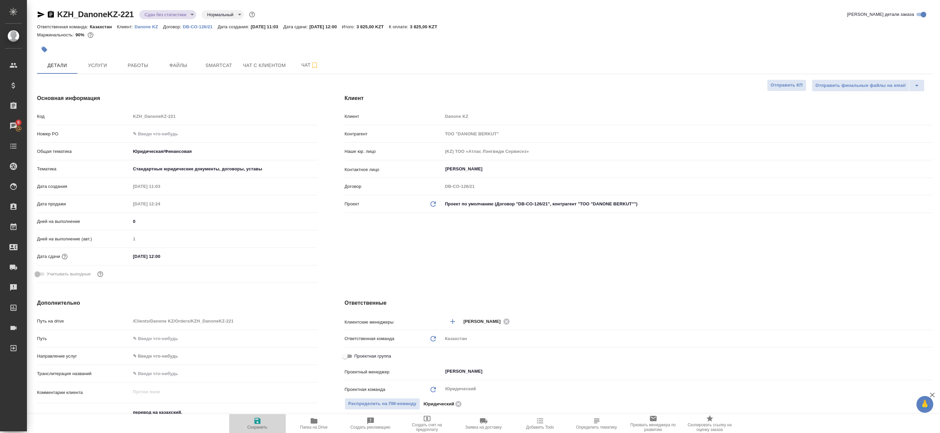
click at [260, 425] on icon "button" at bounding box center [258, 421] width 8 height 8
type textarea "x"
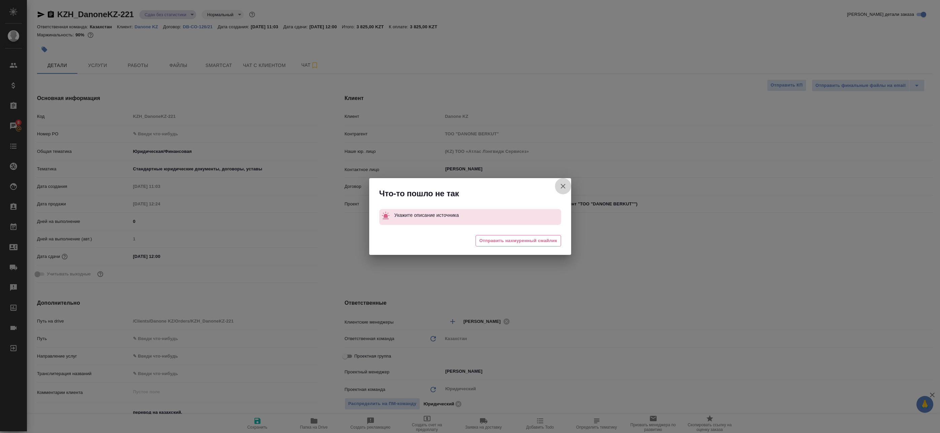
click at [557, 186] on button "Клиент не указал номер" at bounding box center [563, 186] width 16 height 16
type textarea "x"
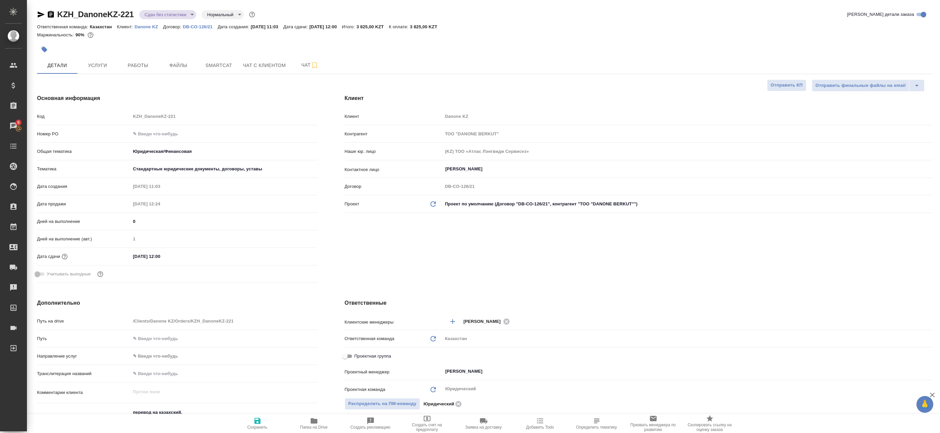
scroll to position [229, 0]
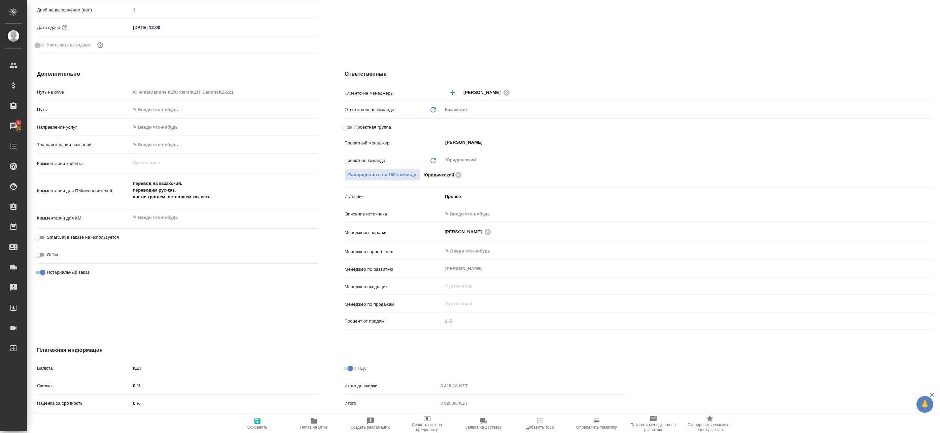
click at [476, 213] on input "text" at bounding box center [688, 214] width 490 height 10
type textarea "x"
type input "п"
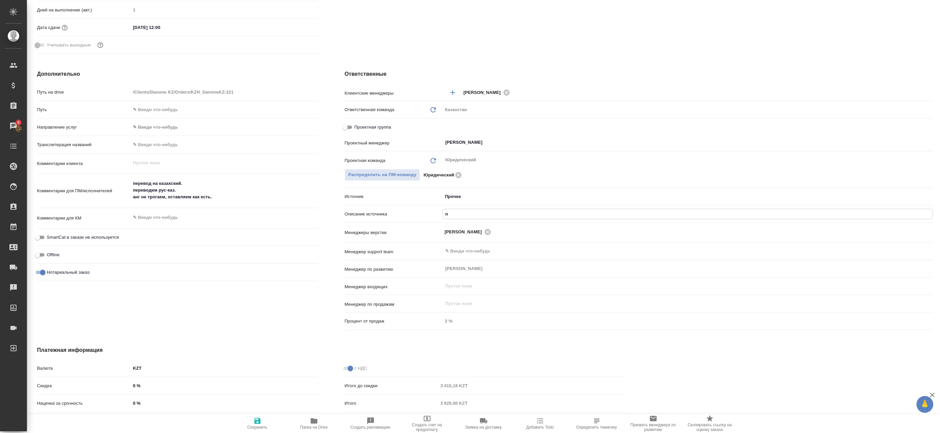
type textarea "x"
type input "пр"
type textarea "x"
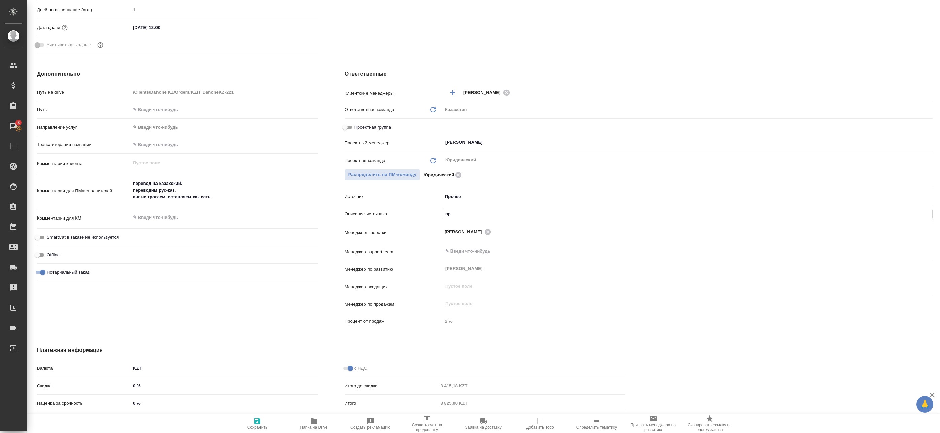
type textarea "x"
type input "про"
type textarea "x"
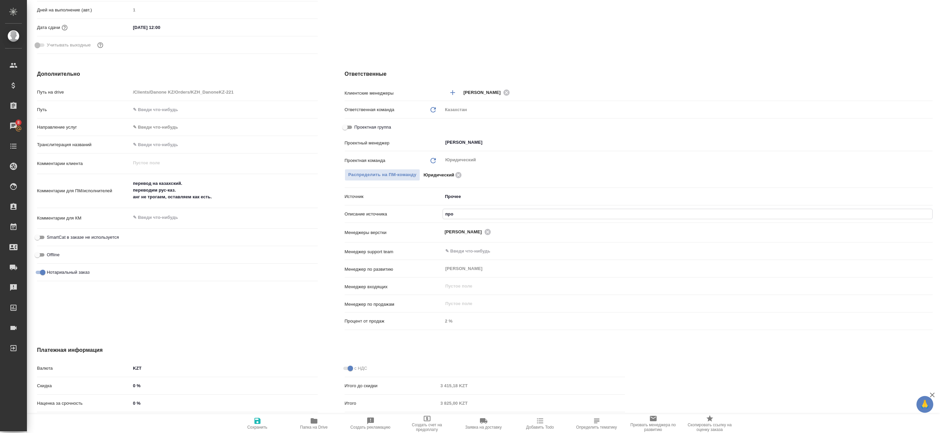
type textarea "x"
type input "проч"
type textarea "x"
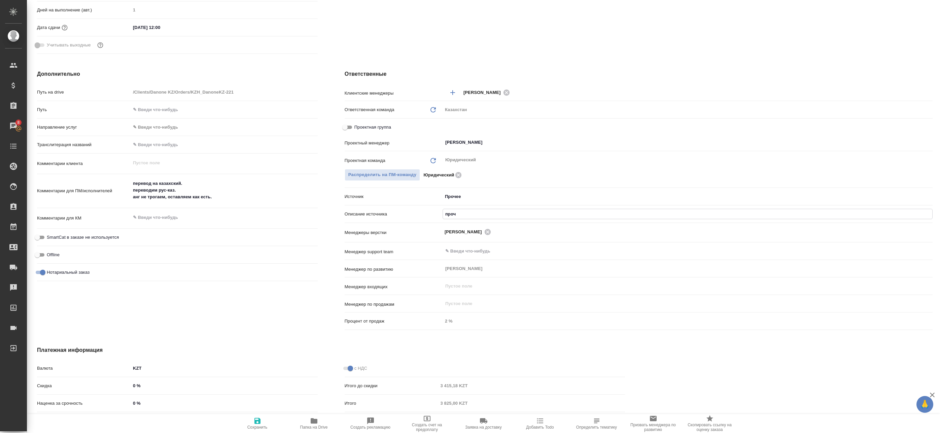
type input "проче"
type textarea "x"
type input "прочее"
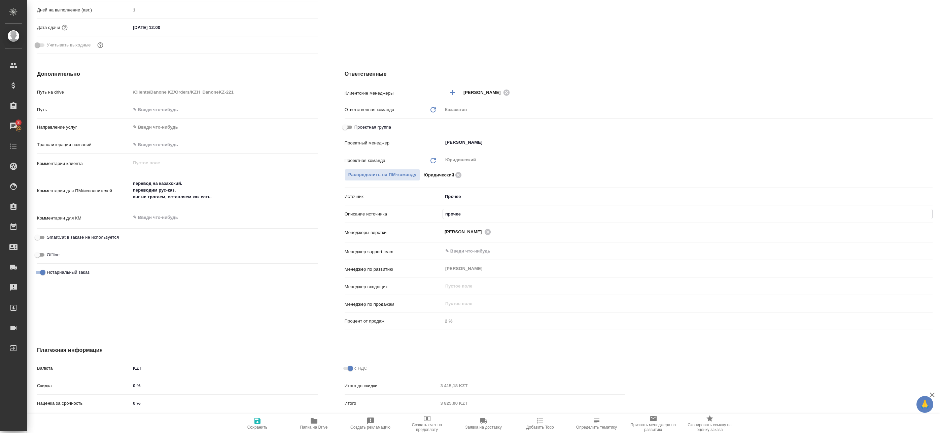
click at [261, 420] on icon "button" at bounding box center [258, 421] width 8 height 8
type textarea "x"
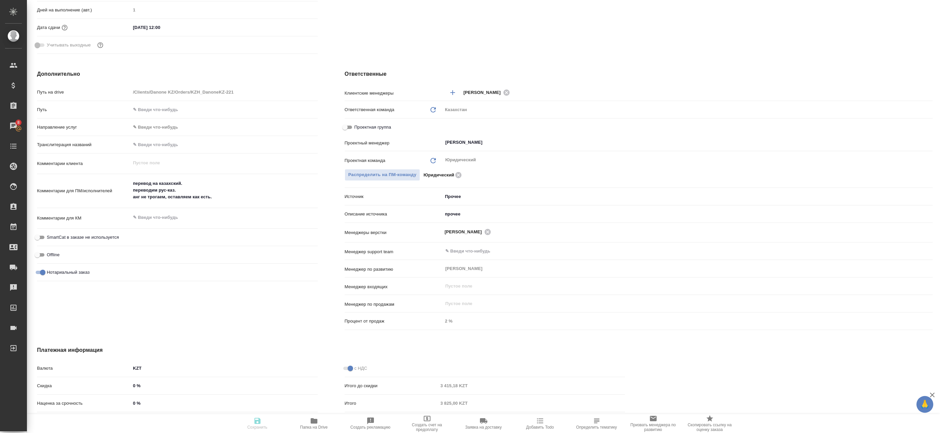
type textarea "x"
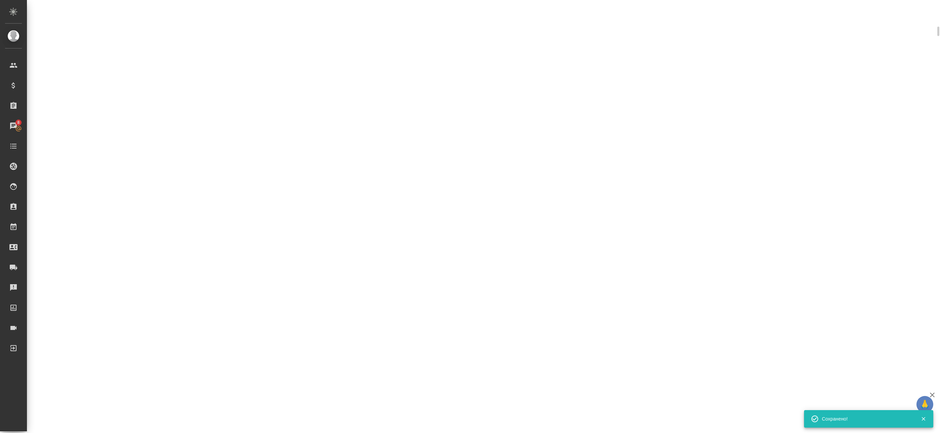
select select "RU"
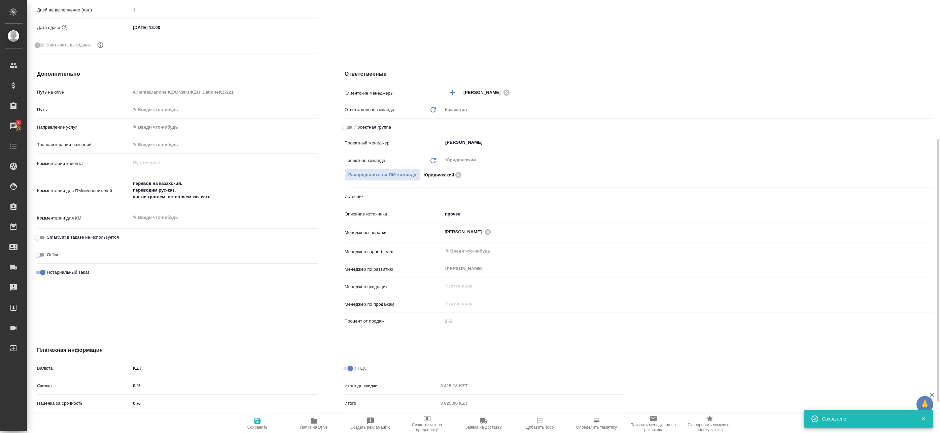
type textarea "x"
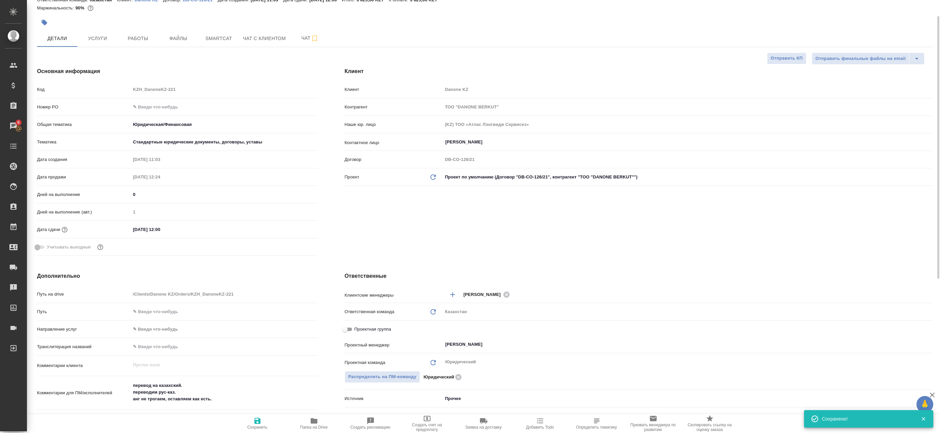
scroll to position [0, 0]
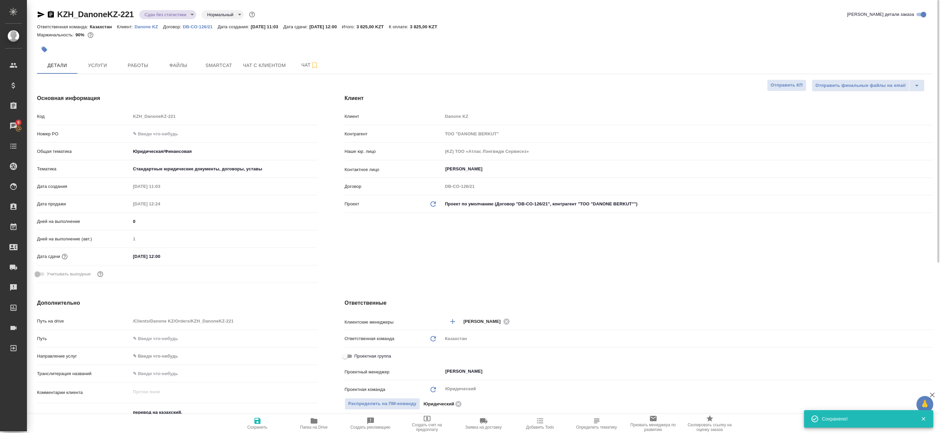
type textarea "x"
click at [156, 13] on body "🙏 .cls-1 fill:#fff; AWATERA Badanyan Artak Клиенты Спецификации Заказы 8 Чаты T…" at bounding box center [470, 216] width 940 height 433
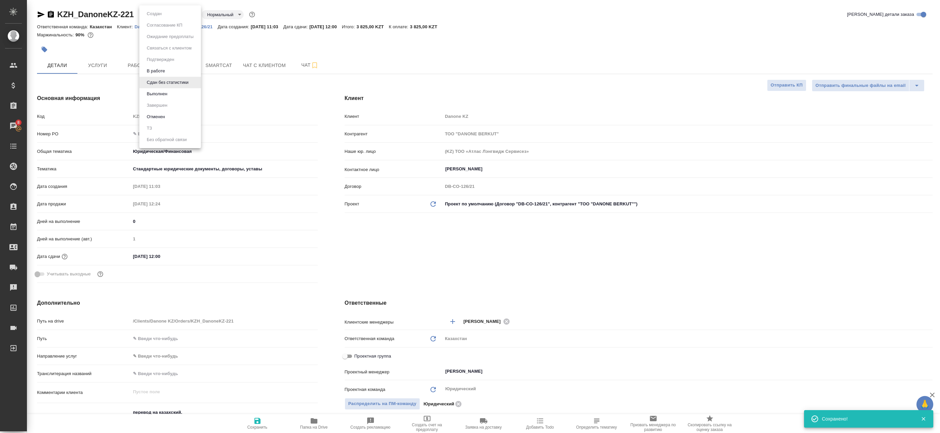
click at [164, 90] on li "Выполнен" at bounding box center [170, 93] width 62 height 11
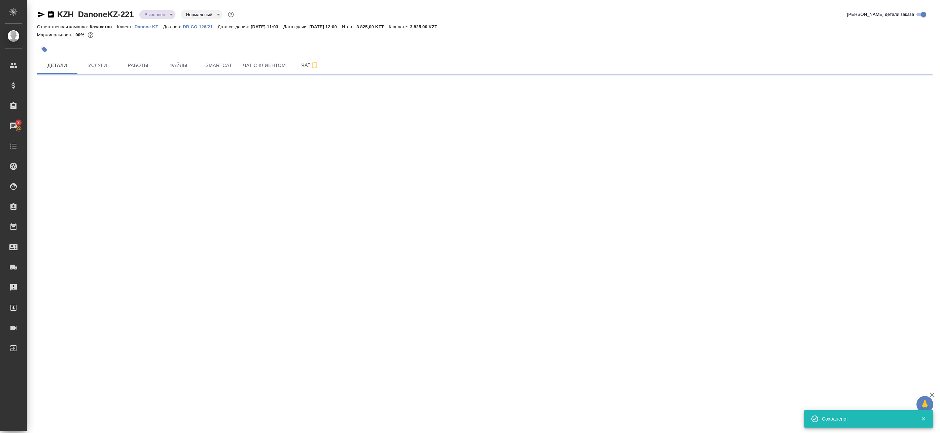
select select "RU"
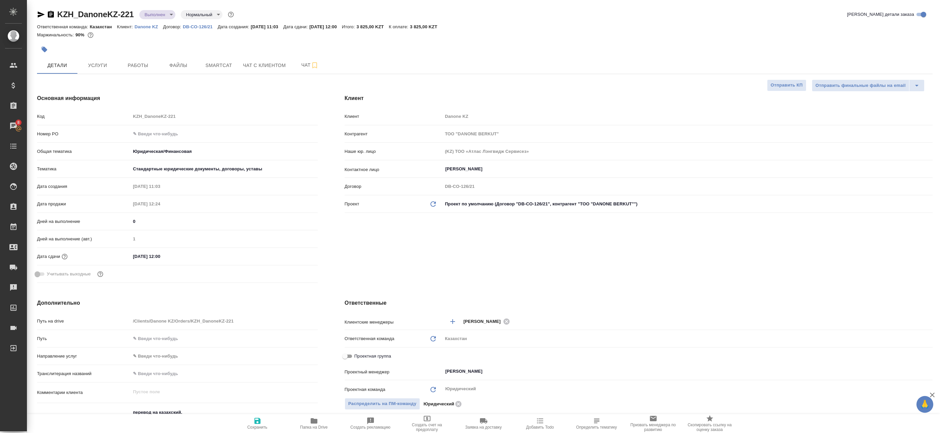
click at [42, 15] on icon "button" at bounding box center [41, 14] width 7 height 6
type textarea "x"
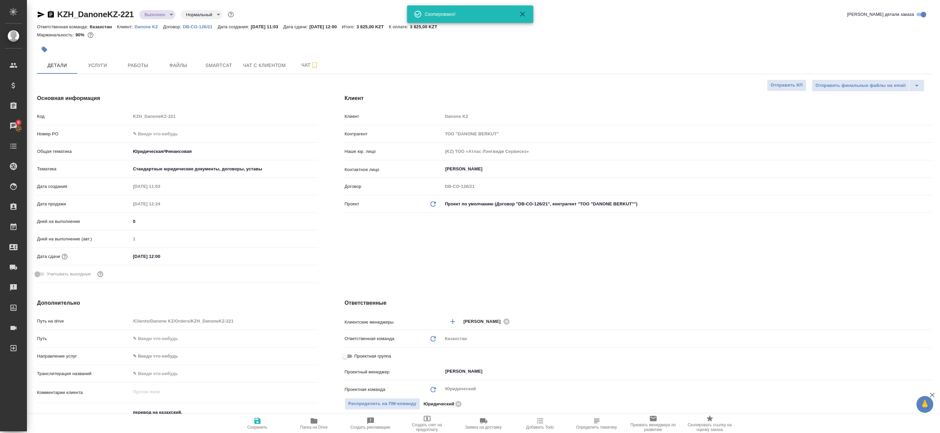
type textarea "x"
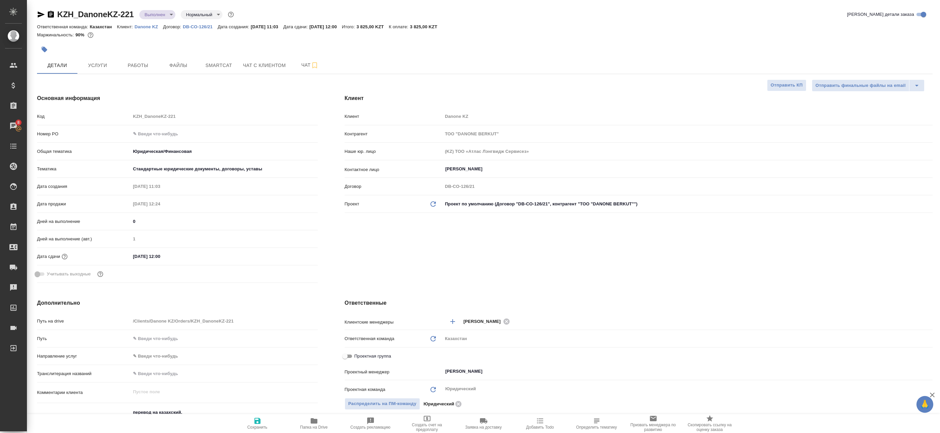
type textarea "x"
click at [101, 68] on span "Услуги" at bounding box center [97, 65] width 32 height 8
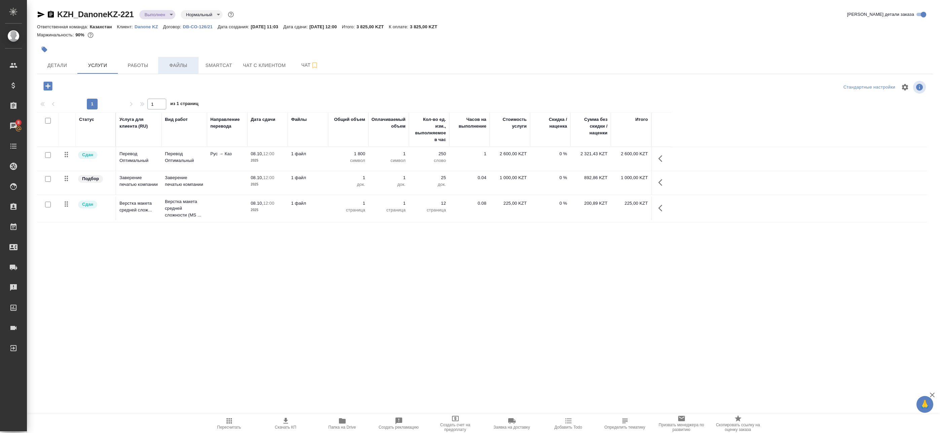
click at [163, 61] on span "Файлы" at bounding box center [178, 65] width 32 height 8
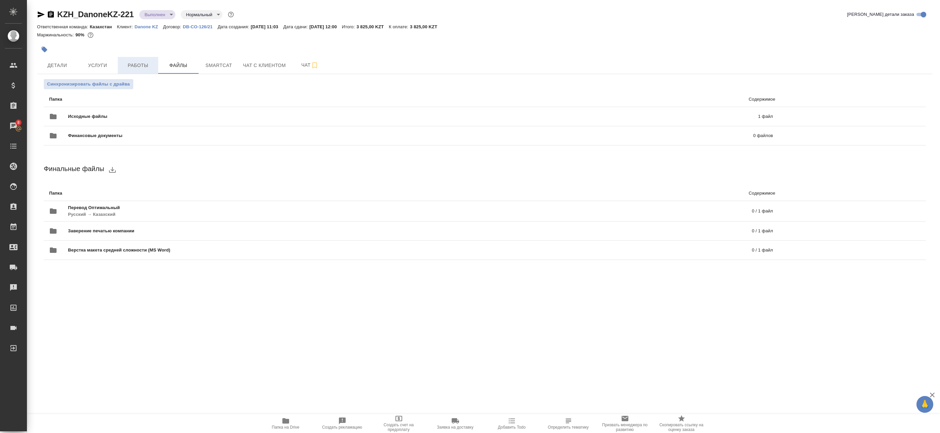
click at [136, 65] on span "Работы" at bounding box center [138, 65] width 32 height 8
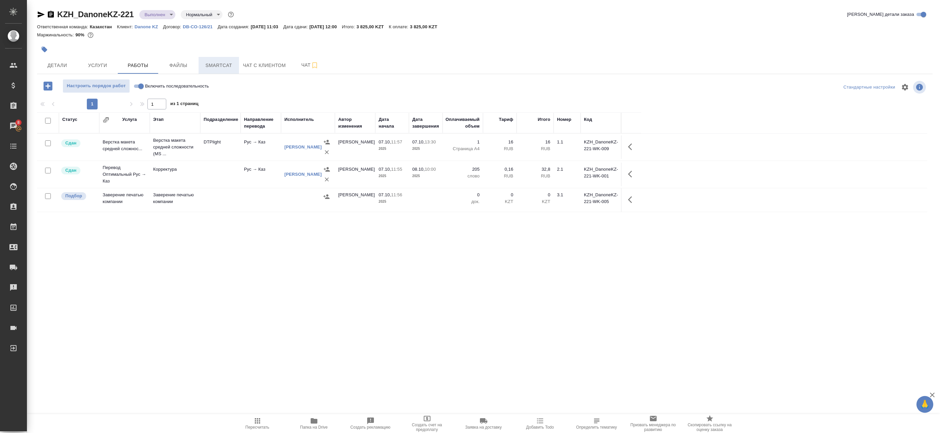
click at [204, 70] on button "Smartcat" at bounding box center [219, 65] width 40 height 17
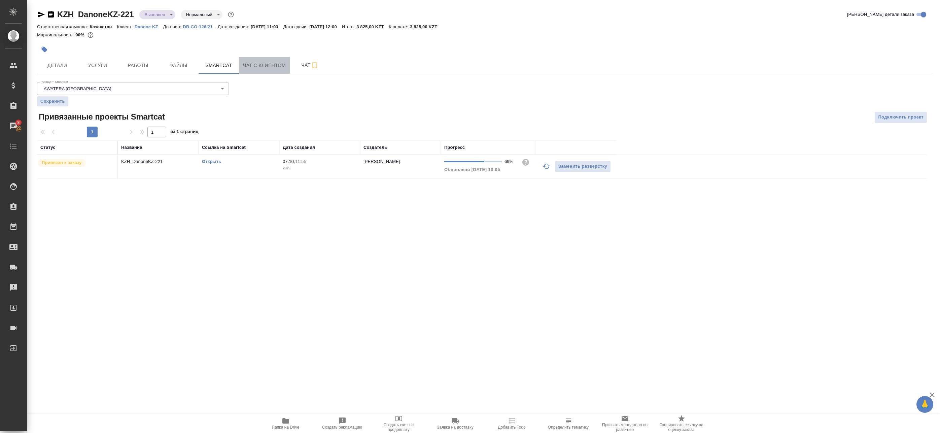
click at [265, 70] on button "Чат с клиентом" at bounding box center [264, 65] width 51 height 17
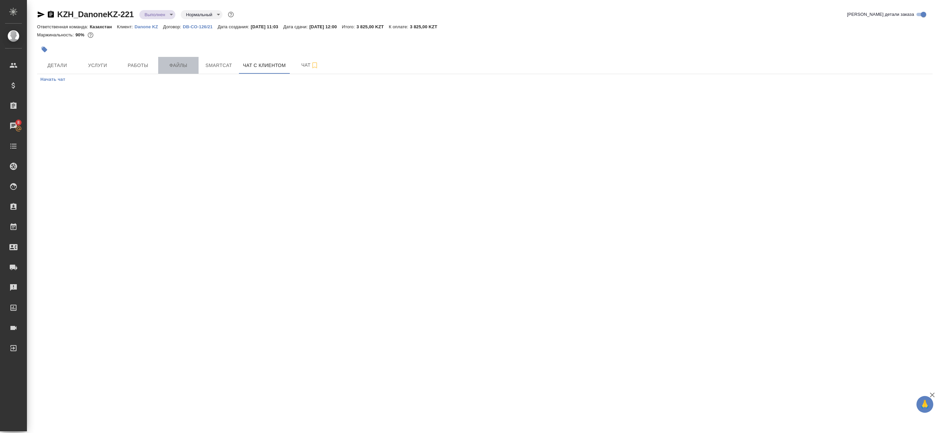
click at [190, 68] on span "Файлы" at bounding box center [178, 65] width 32 height 8
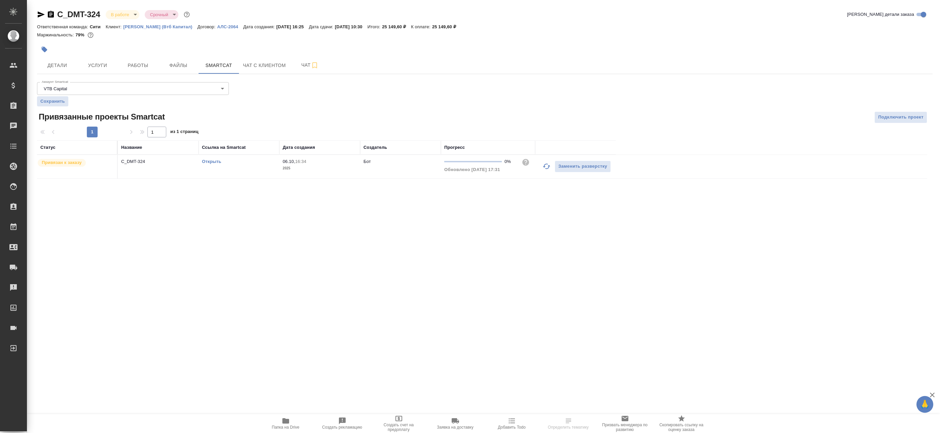
click at [138, 74] on hr at bounding box center [485, 74] width 896 height 0
click at [138, 69] on span "Работы" at bounding box center [138, 65] width 32 height 8
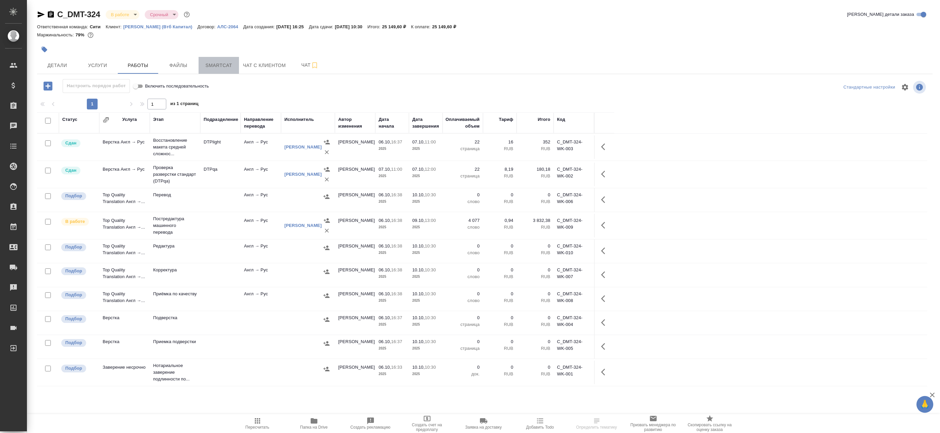
click at [215, 66] on span "Smartcat" at bounding box center [219, 65] width 32 height 8
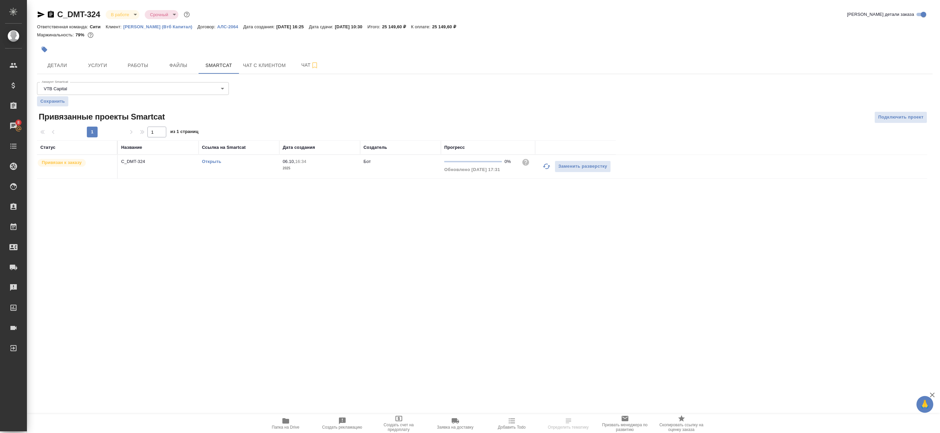
click at [546, 167] on icon "button" at bounding box center [547, 166] width 8 height 8
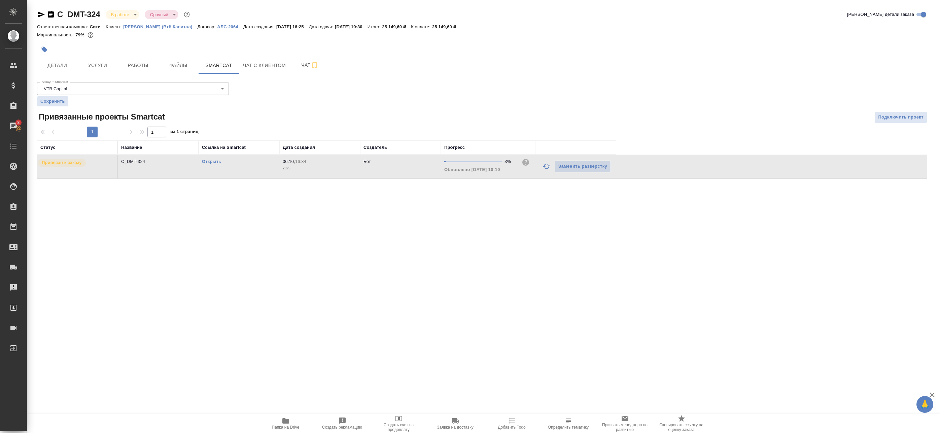
click at [546, 169] on icon "button" at bounding box center [547, 166] width 8 height 8
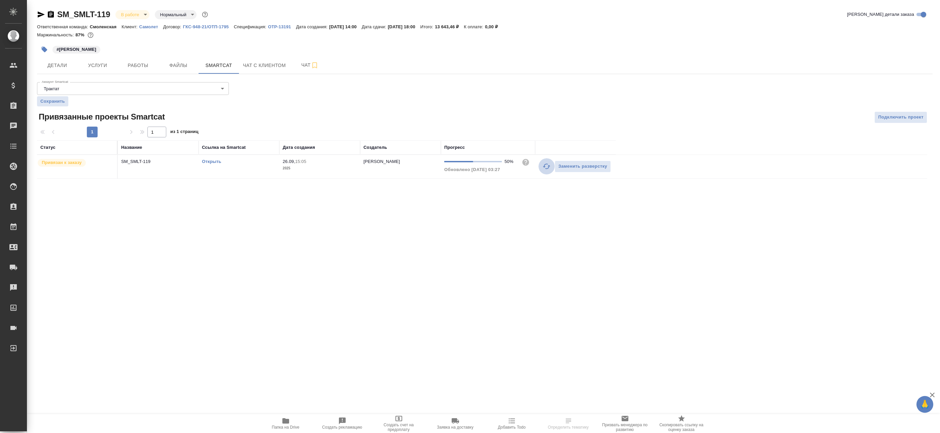
click at [544, 170] on icon "button" at bounding box center [547, 166] width 8 height 8
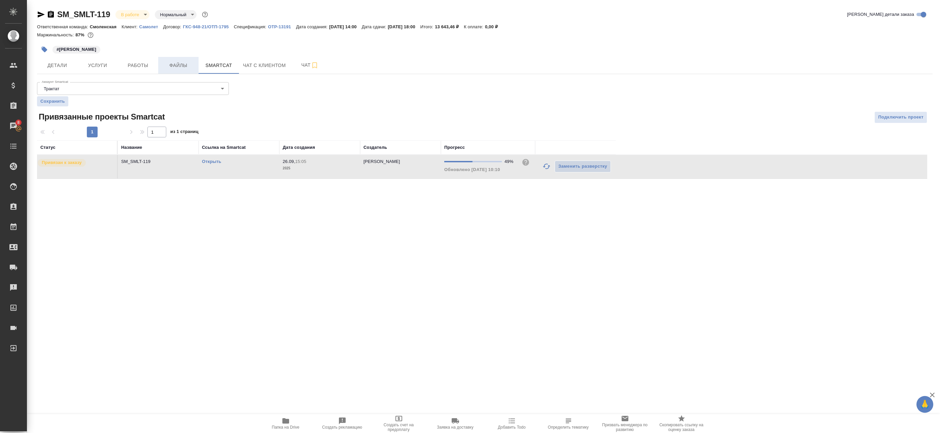
click at [167, 66] on span "Файлы" at bounding box center [178, 65] width 32 height 8
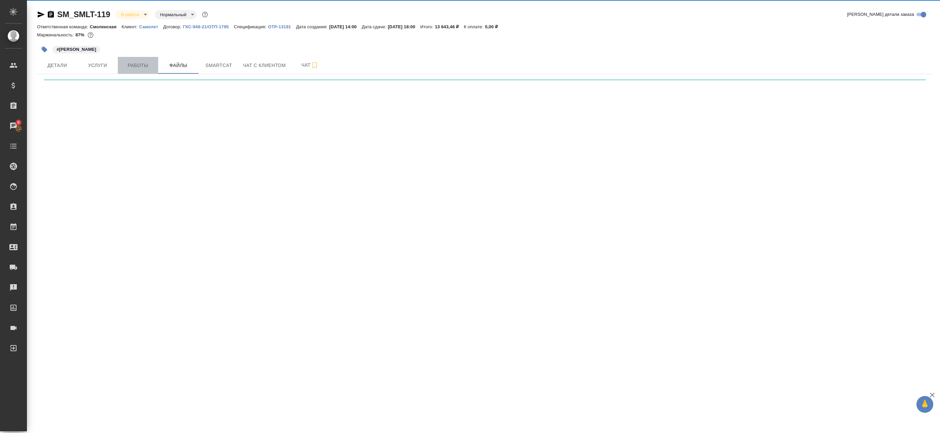
click at [131, 67] on span "Работы" at bounding box center [138, 65] width 32 height 8
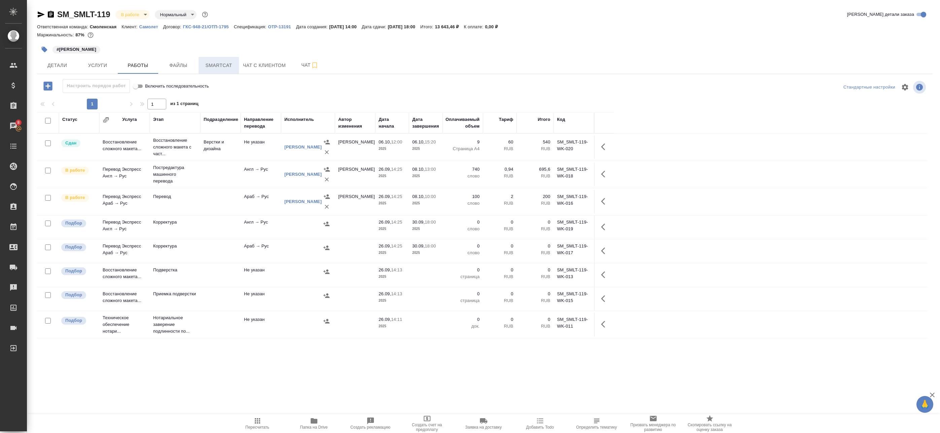
click at [227, 64] on span "Smartcat" at bounding box center [219, 65] width 32 height 8
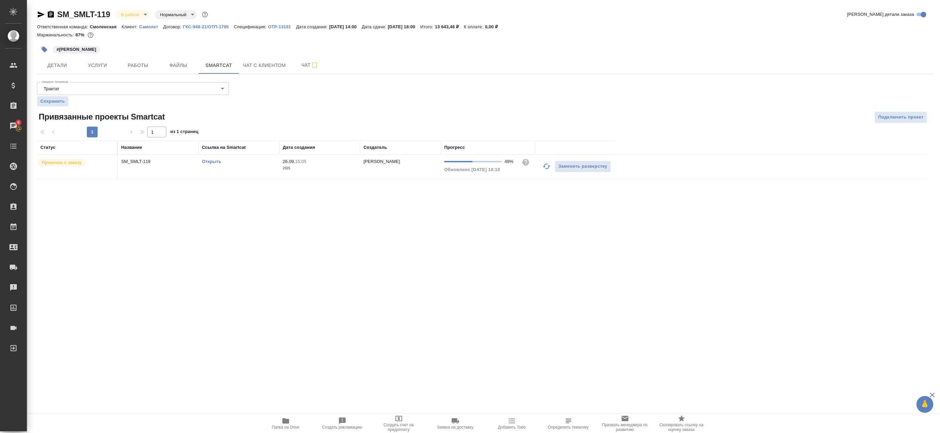
click at [548, 169] on icon "button" at bounding box center [547, 166] width 8 height 8
click at [545, 167] on icon "button" at bounding box center [547, 166] width 8 height 8
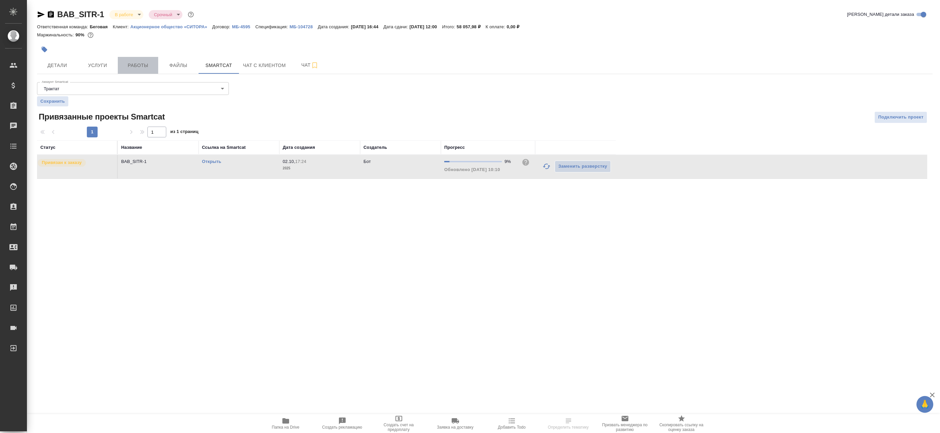
click at [137, 59] on button "Работы" at bounding box center [138, 65] width 40 height 17
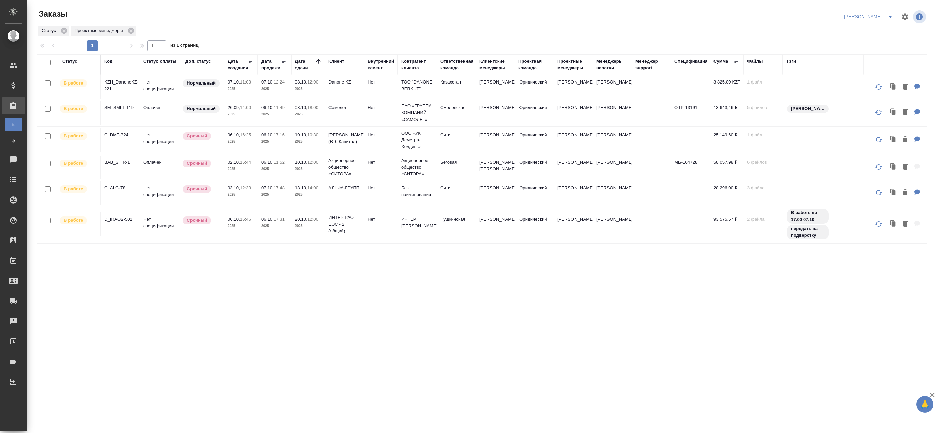
click at [343, 223] on p "ИНТЕР РАО ЕЭС - 2 (общий)" at bounding box center [345, 224] width 32 height 20
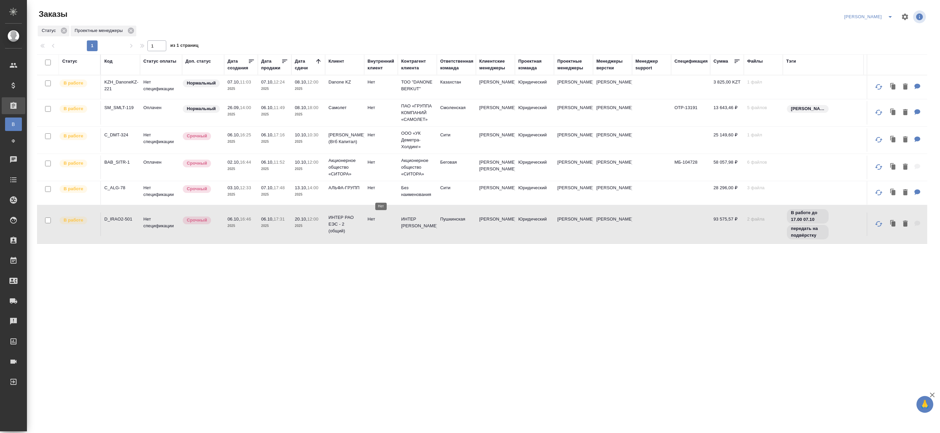
click at [382, 191] on p "Нет" at bounding box center [381, 187] width 27 height 7
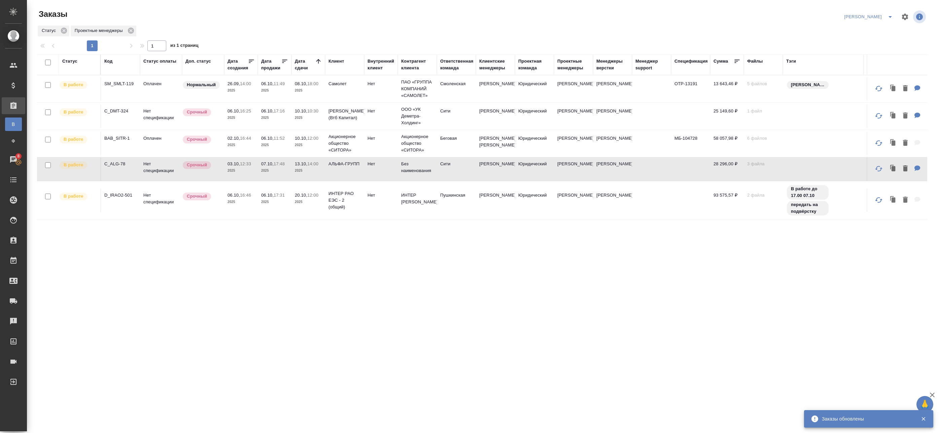
click at [314, 77] on td "08.10, 18:00 2025" at bounding box center [309, 89] width 34 height 24
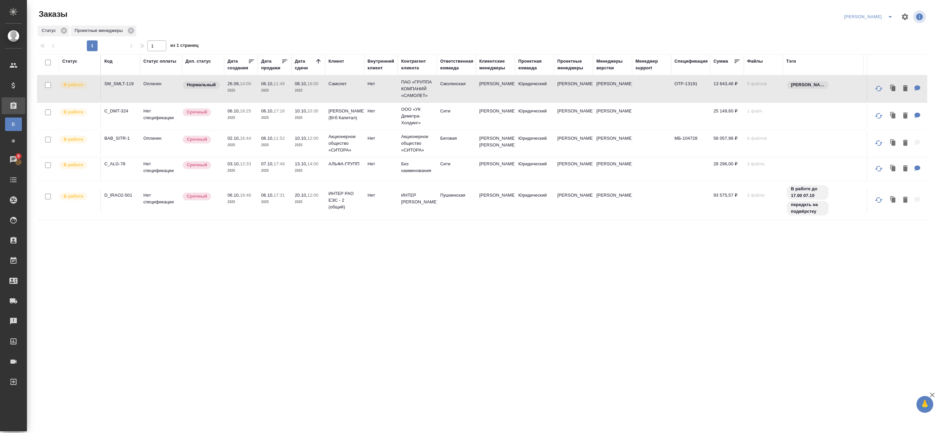
click at [354, 88] on td "Самолет" at bounding box center [344, 89] width 39 height 24
click at [207, 278] on div "Статус Код Статус оплаты Доп. статус Дата создания Дата продажи Дата сдачи Клие…" at bounding box center [482, 256] width 890 height 404
click at [319, 61] on icon at bounding box center [318, 61] width 7 height 7
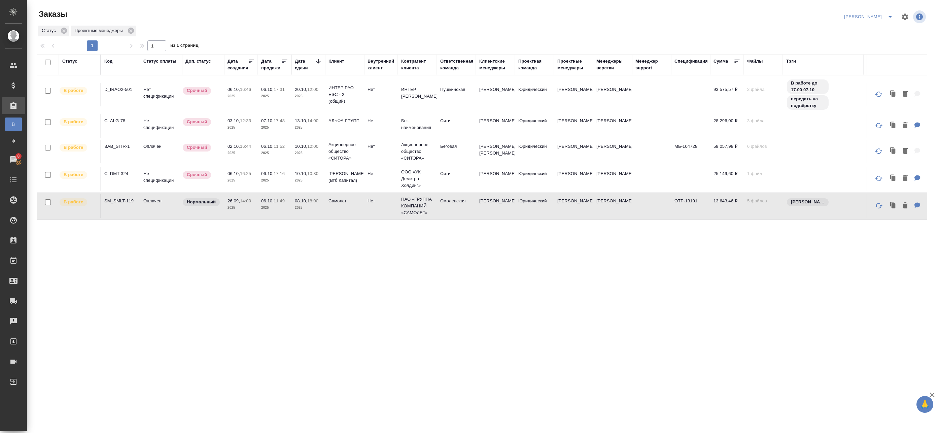
click at [319, 61] on icon at bounding box center [318, 61] width 7 height 7
click at [319, 60] on icon at bounding box center [318, 61] width 5 height 3
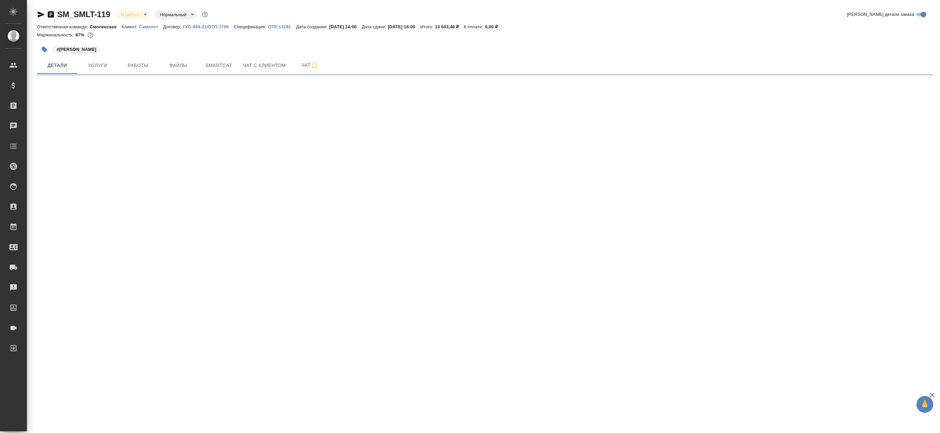
select select "RU"
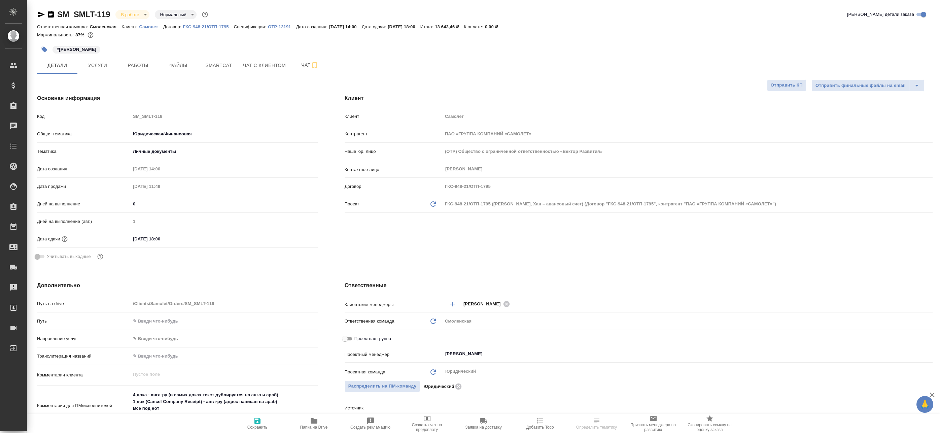
type textarea "x"
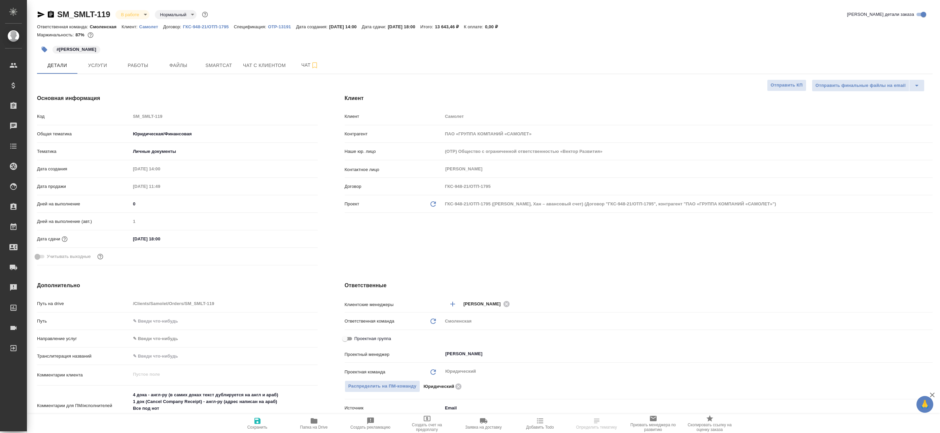
type textarea "x"
click at [172, 69] on span "Файлы" at bounding box center [178, 65] width 32 height 8
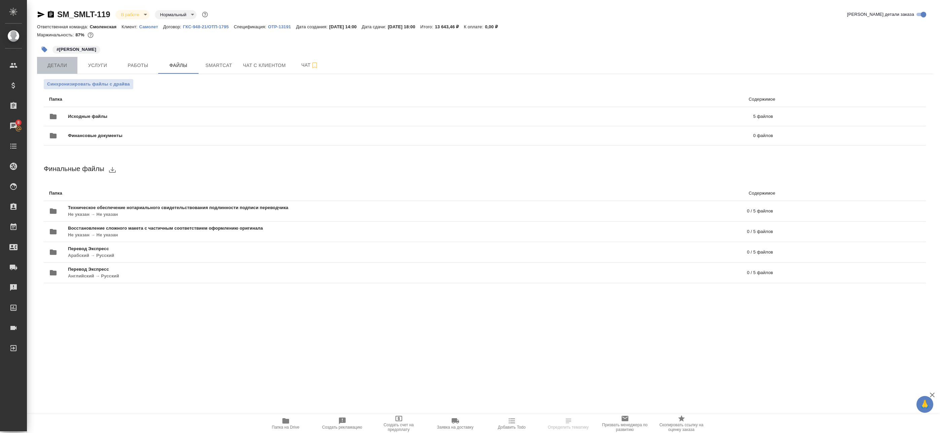
click at [55, 73] on button "Детали" at bounding box center [57, 65] width 40 height 17
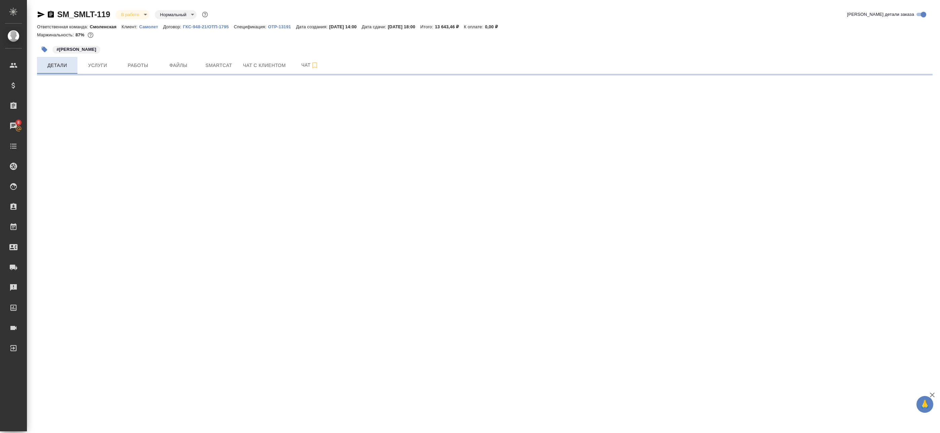
select select "RU"
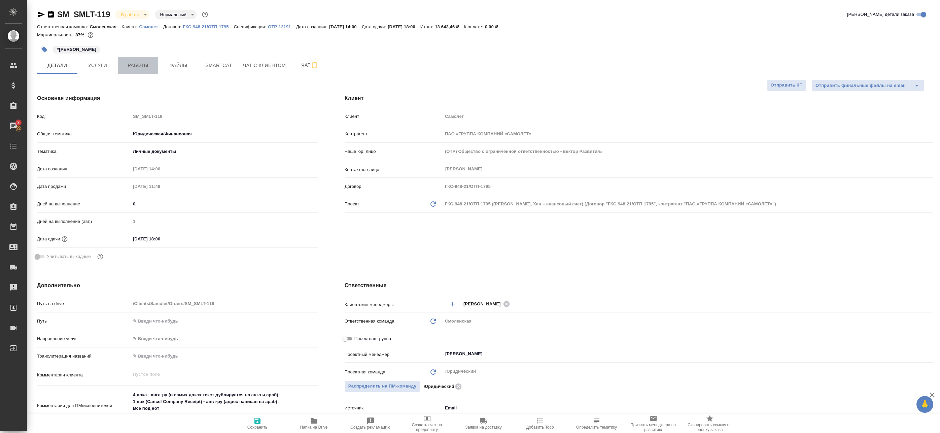
click at [131, 60] on button "Работы" at bounding box center [138, 65] width 40 height 17
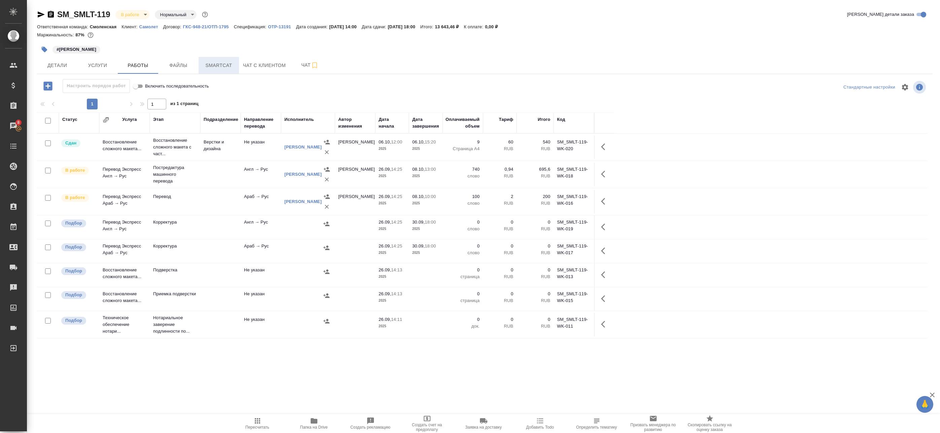
click at [234, 68] on span "Smartcat" at bounding box center [219, 65] width 32 height 8
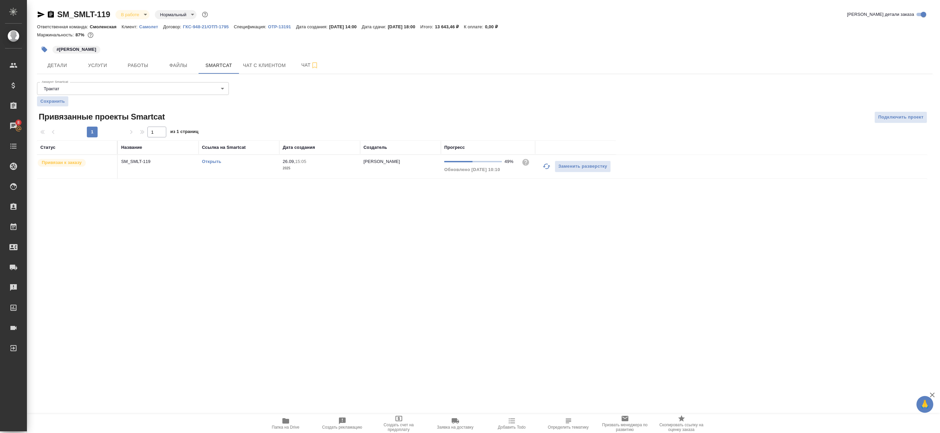
click at [544, 169] on icon "button" at bounding box center [547, 166] width 8 height 8
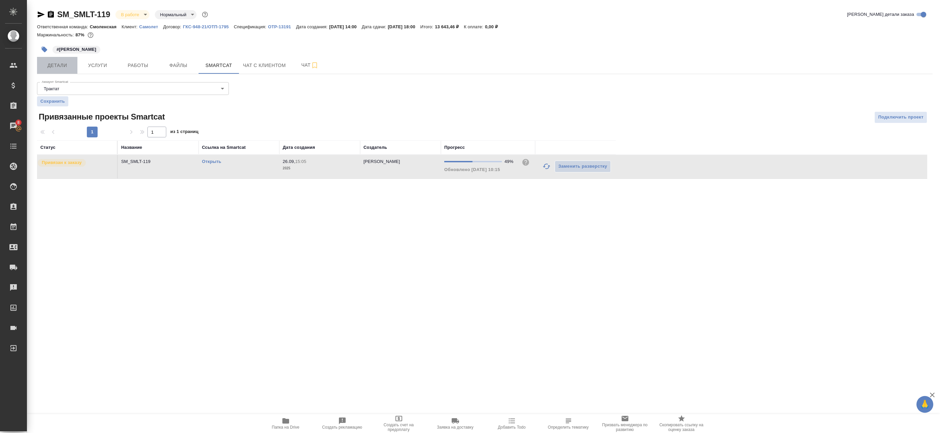
click at [65, 67] on span "Детали" at bounding box center [57, 65] width 32 height 8
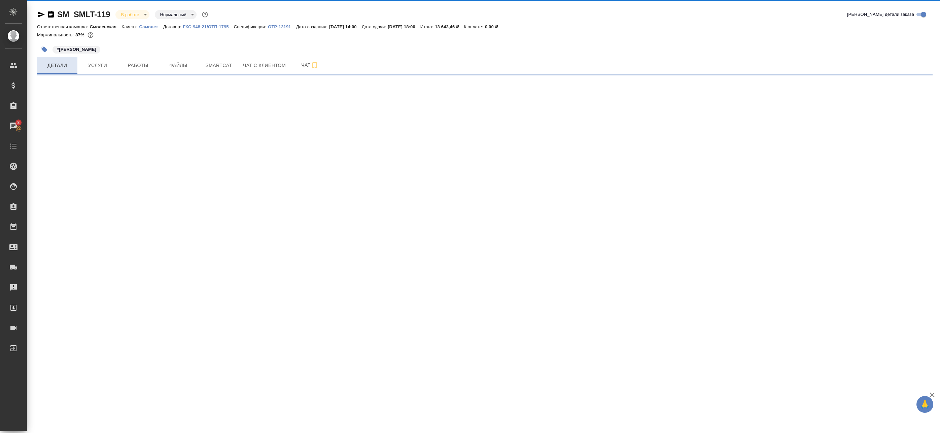
select select "RU"
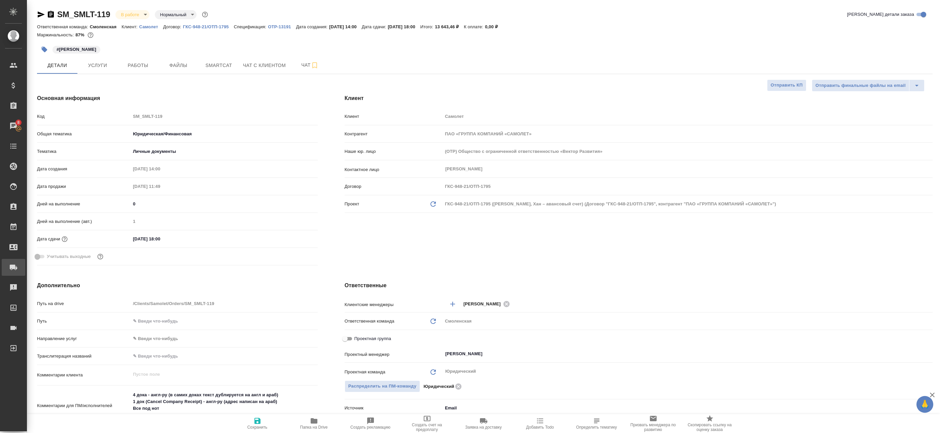
type textarea "x"
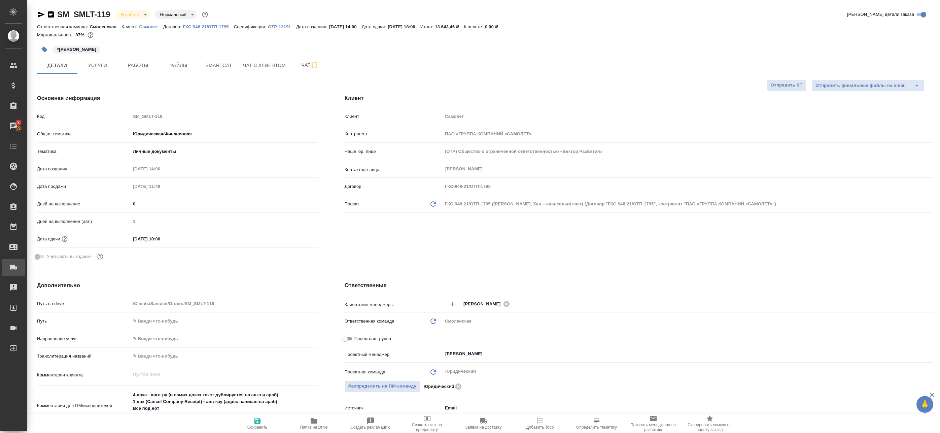
type textarea "x"
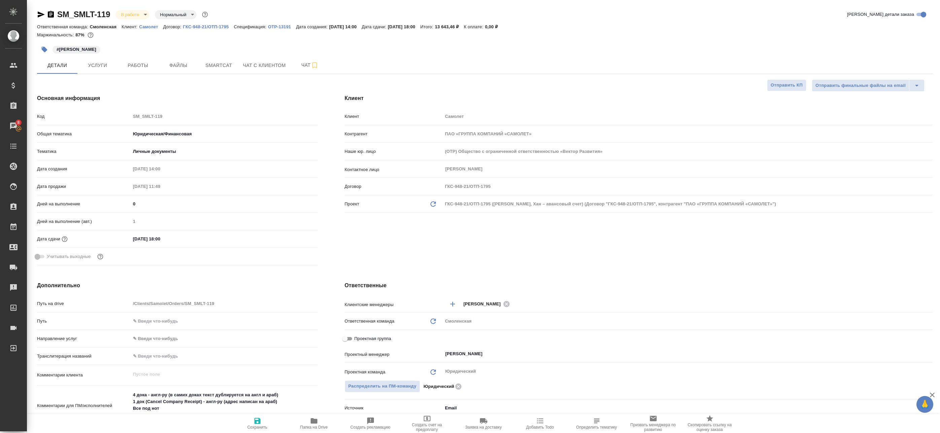
type textarea "x"
click at [220, 65] on span "Smartcat" at bounding box center [219, 65] width 32 height 8
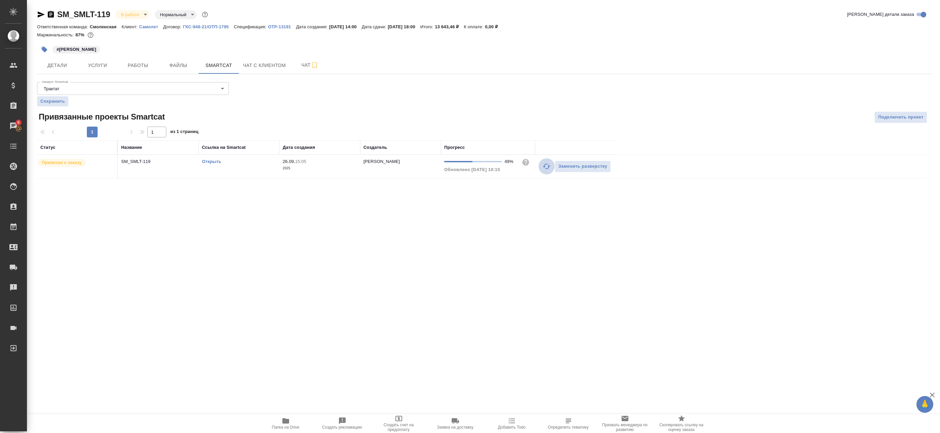
click at [548, 165] on icon "button" at bounding box center [547, 166] width 8 height 8
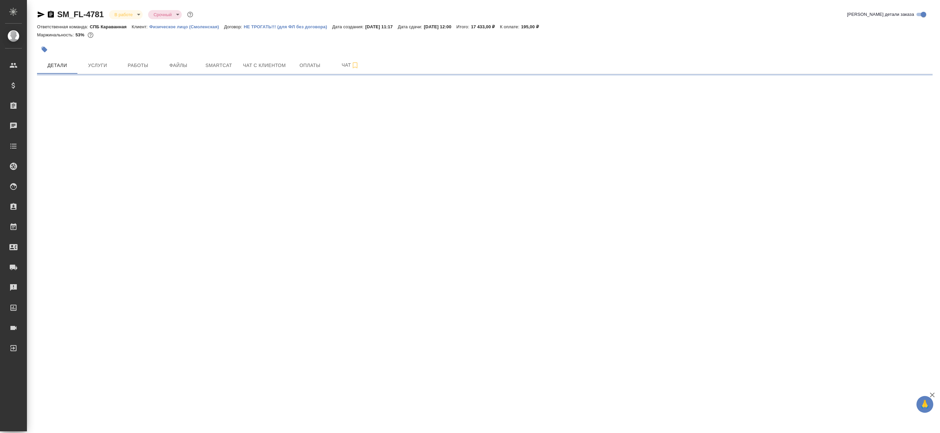
select select "RU"
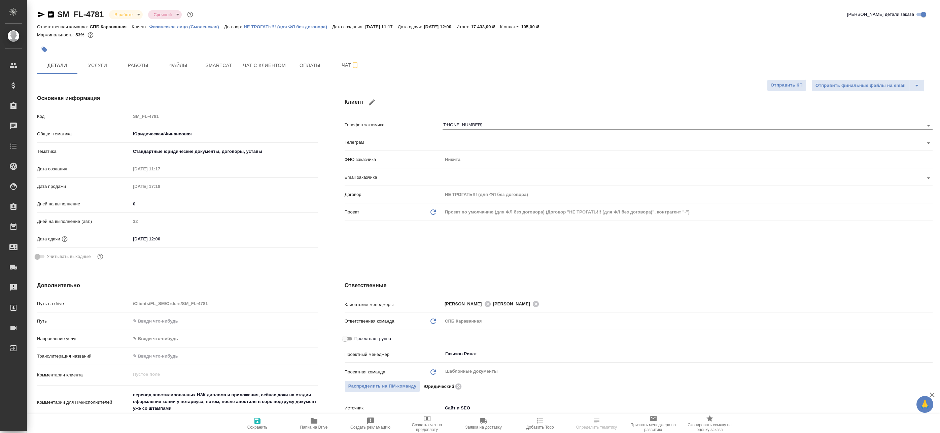
type textarea "x"
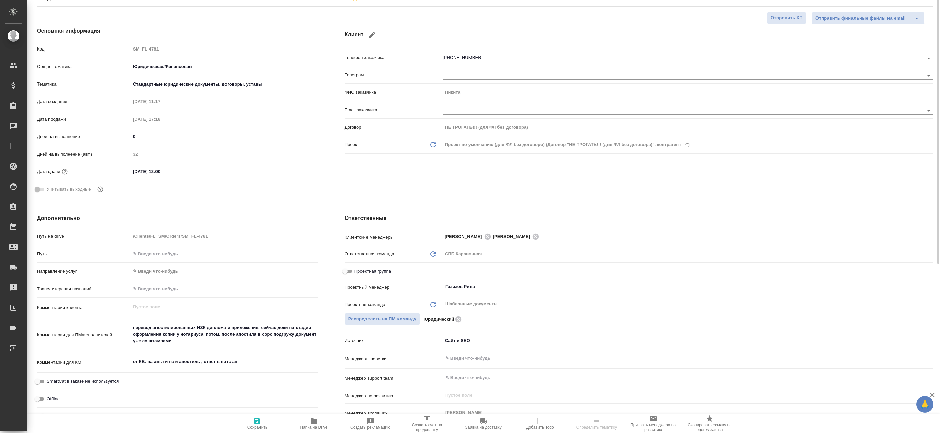
scroll to position [101, 0]
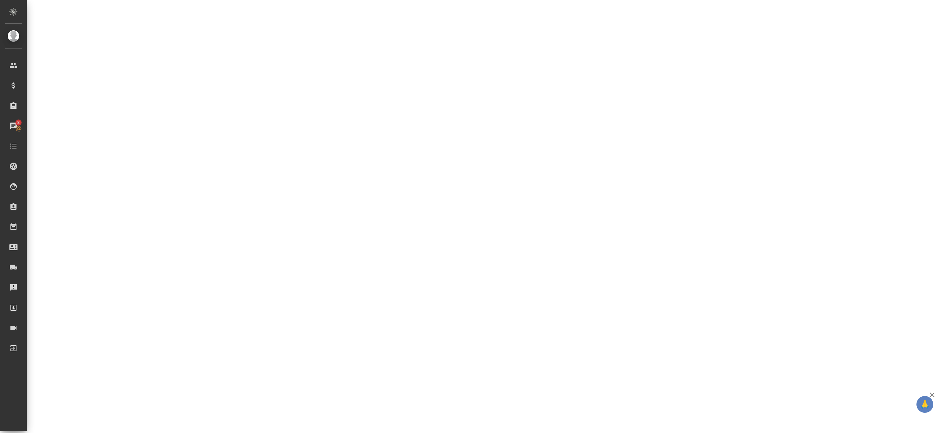
select select "RU"
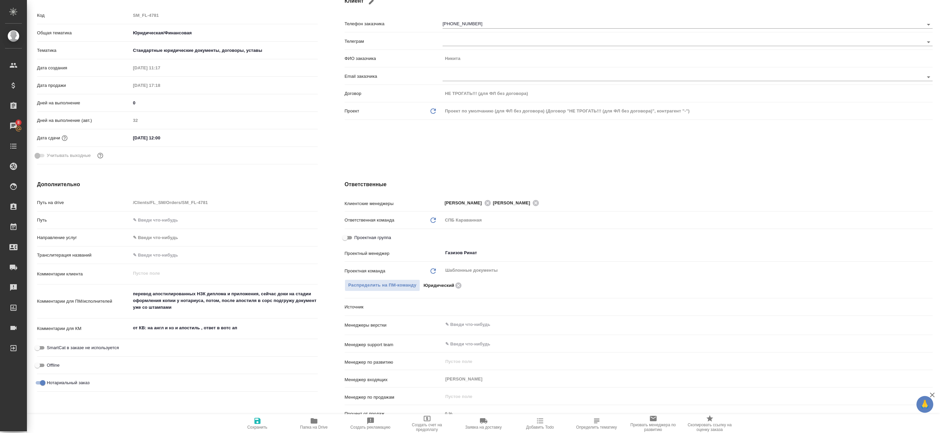
type textarea "x"
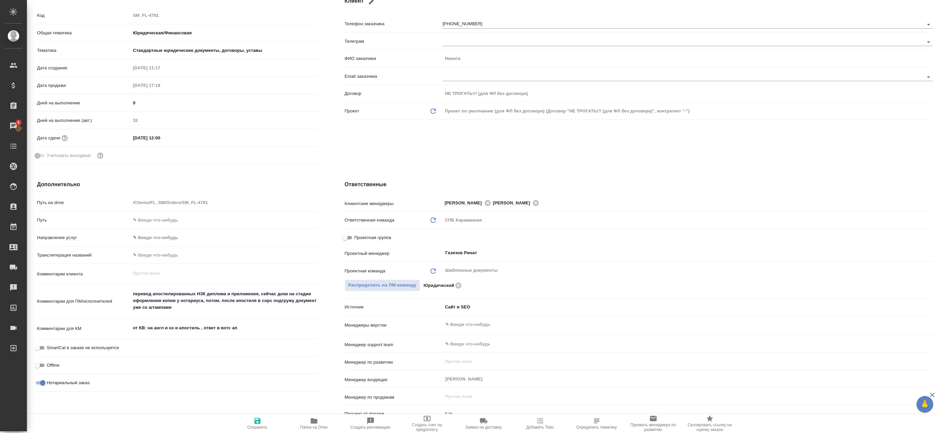
type textarea "x"
